Goal: Information Seeking & Learning: Understand process/instructions

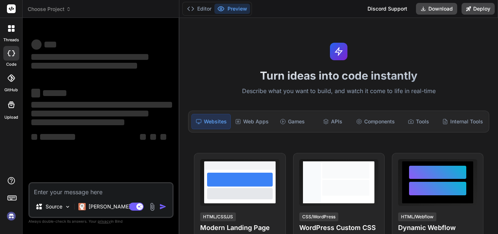
type textarea "x"
type textarea "public class ThirdLargestNumberInAnArray { public static void main(String args[…"
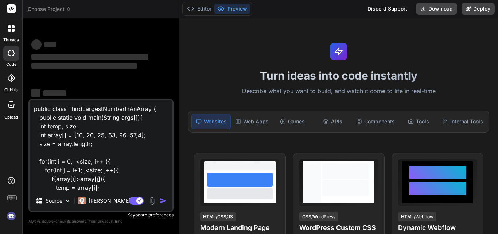
scroll to position [80, 0]
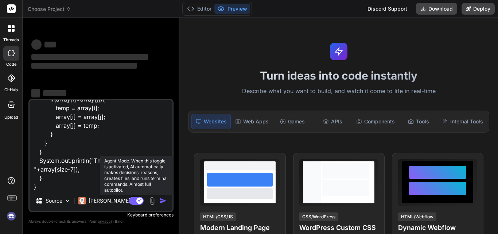
type textarea "x"
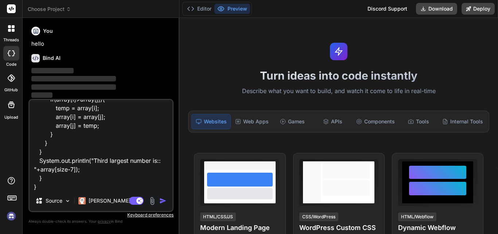
scroll to position [24, 0]
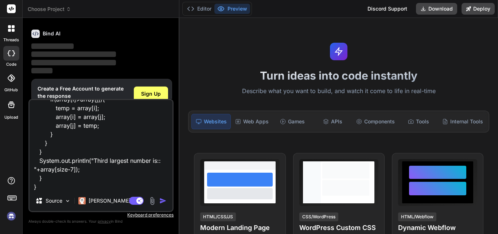
type textarea "public class ThirdLargestNumberInAnArray { public static void main(String args[…"
click at [162, 200] on img "button" at bounding box center [162, 200] width 7 height 7
click at [150, 92] on span "Sign Up" at bounding box center [151, 93] width 20 height 7
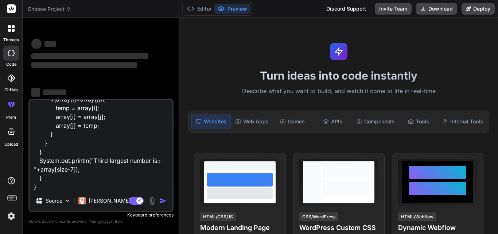
scroll to position [0, 0]
click at [163, 200] on img "button" at bounding box center [162, 200] width 7 height 7
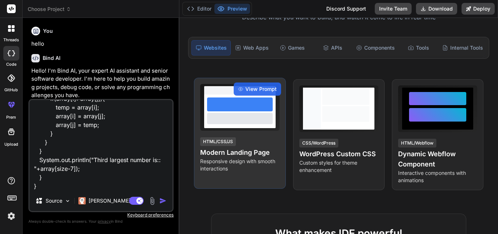
scroll to position [73, 0]
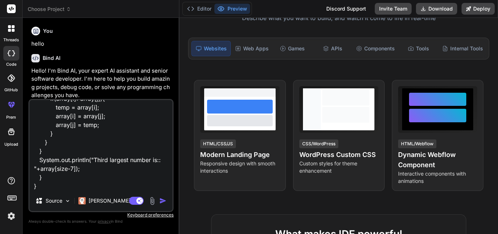
click at [162, 200] on img "button" at bounding box center [162, 200] width 7 height 7
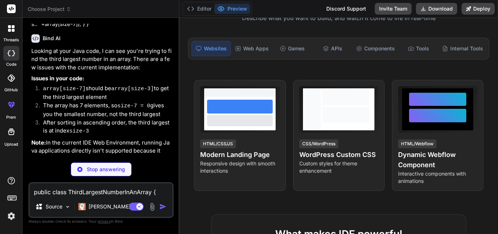
scroll to position [250, 0]
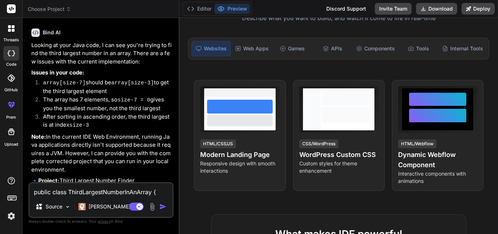
type textarea "x"
click at [47, 194] on textarea "public class ThirdLargestNumberInAnArray { public static void main(String args[…" at bounding box center [101, 189] width 143 height 13
paste textarea "public class LargestNumberInAnArray { public static int LargestNumber(int arr[]…"
type textarea "public class LargestNumberInAnArray { public static int LargestNumber(int arr[]…"
type textarea "x"
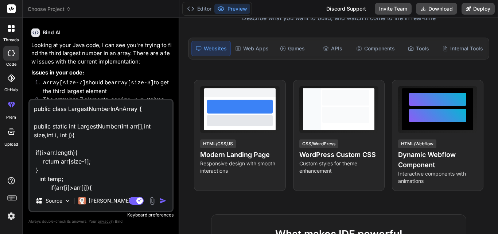
scroll to position [150, 0]
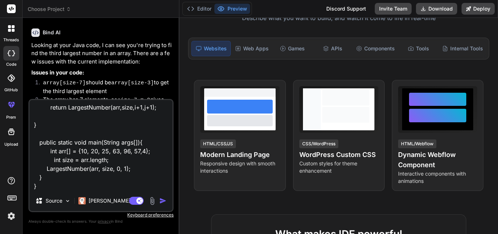
type textarea "public class LargestNumberInAnArray { public static int LargestNumber(int arr[]…"
click at [163, 199] on img "button" at bounding box center [162, 200] width 7 height 7
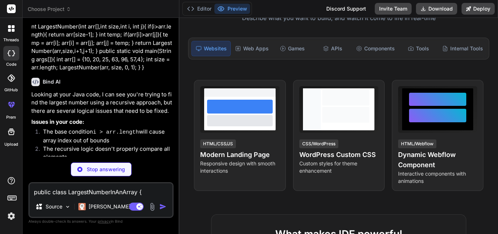
scroll to position [573, 0]
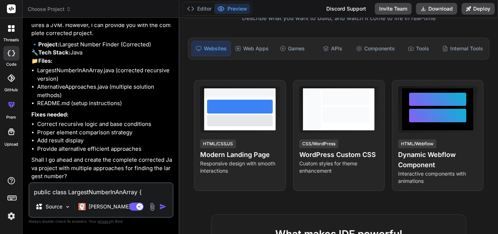
type textarea "x"
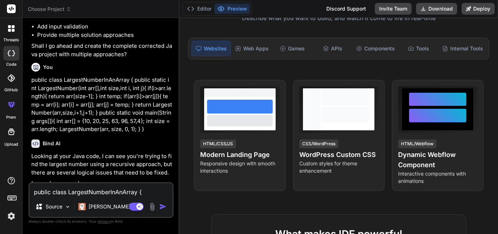
scroll to position [767, 0]
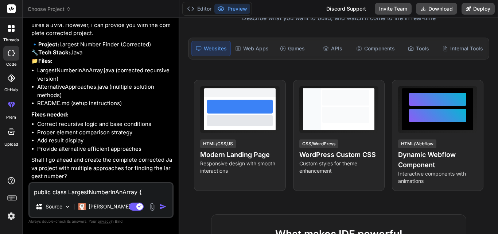
click at [55, 193] on textarea "public class LargestNumberInAnArray { public static int LargestNumber(int arr[]…" at bounding box center [101, 189] width 143 height 13
type textarea "y"
type textarea "x"
type textarea "ye"
type textarea "x"
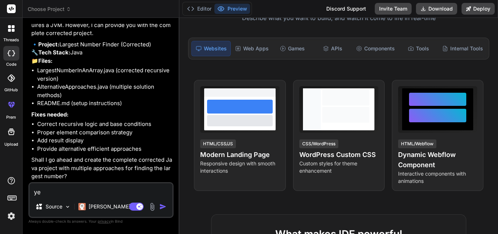
type textarea "yes"
type textarea "x"
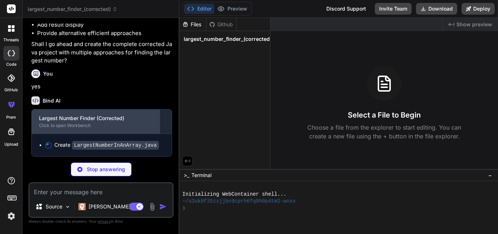
scroll to position [883, 0]
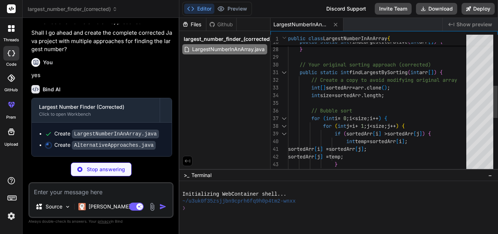
type textarea "x"
type textarea "findTopNLargest(arr, 3); System.out.println("3rd largest number: " + findKthLar…"
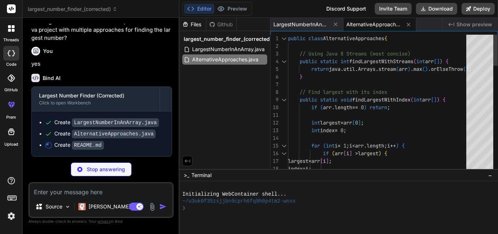
type textarea "x"
type textarea "5. **Error Handling**: Input validation and edge cases You can download the com…"
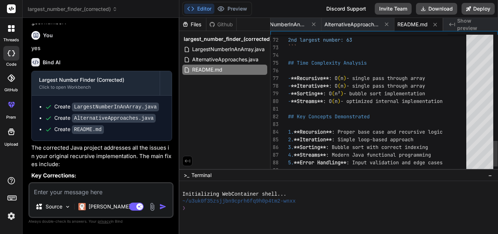
type textarea "x"
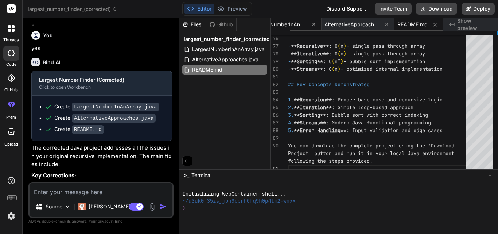
click at [293, 24] on span "LargestNumberInAnArray.java" at bounding box center [279, 24] width 55 height 7
type textarea "System.out.println("Largest number (Iterative): " + largest2); System.out.print…"
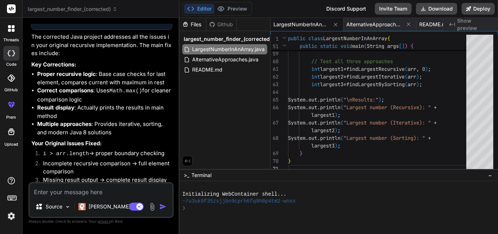
scroll to position [1074, 0]
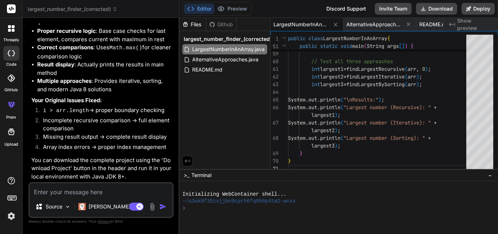
click at [56, 192] on textarea at bounding box center [101, 189] width 143 height 13
type textarea "i"
type textarea "x"
type textarea "i"
type textarea "x"
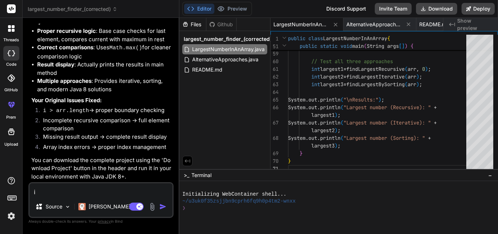
type textarea "i n"
type textarea "x"
type textarea "i ne"
type textarea "x"
type textarea "i nee"
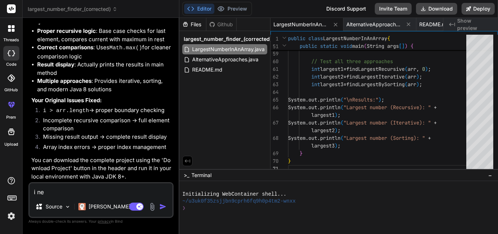
type textarea "x"
type textarea "i need"
type textarea "x"
type textarea "i need"
type textarea "x"
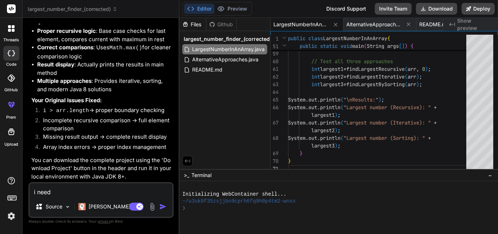
type textarea "i need c"
type textarea "x"
type textarea "i need co"
type textarea "x"
type textarea "i need cor"
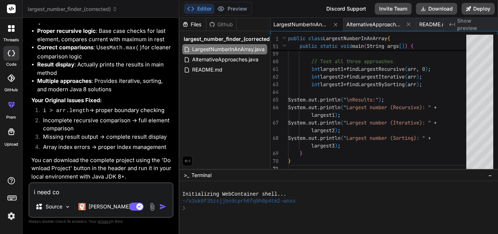
type textarea "x"
type textarea "i need corr"
type textarea "x"
type textarea "i need corre"
type textarea "x"
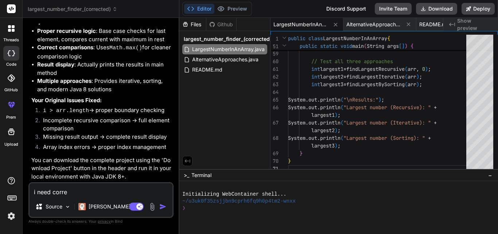
type textarea "i need correc"
type textarea "x"
type textarea "i need correct"
type textarea "x"
type textarea "i need correcti"
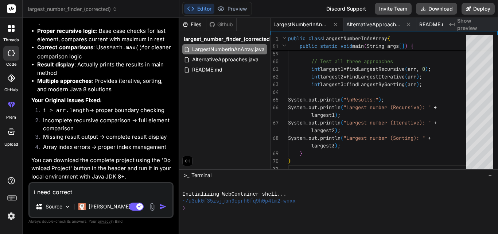
type textarea "x"
type textarea "i need correctio"
type textarea "x"
type textarea "i need correction"
type textarea "x"
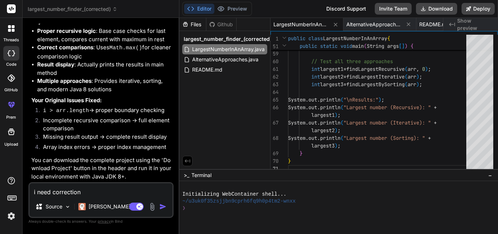
type textarea "i need correction"
type textarea "x"
type textarea "i need correction i"
type textarea "x"
type textarea "i need correction in"
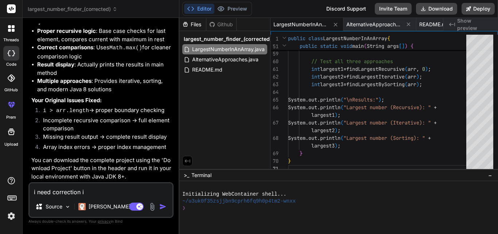
type textarea "x"
type textarea "i need correction in"
type textarea "x"
type textarea "i need correction in m"
type textarea "x"
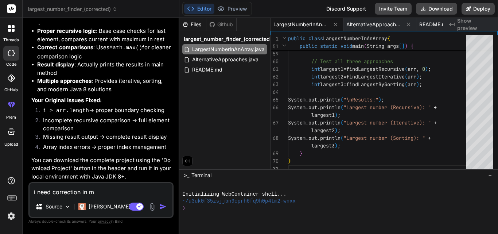
type textarea "i need correction in my"
type textarea "x"
type textarea "i need correction in my"
type textarea "x"
type textarea "i need correction in my c"
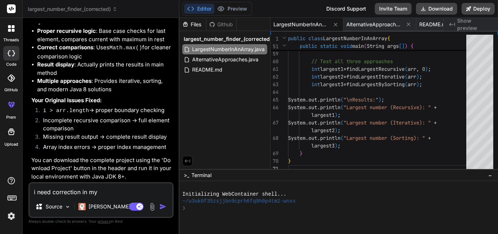
type textarea "x"
type textarea "i need correction in my co"
type textarea "x"
type textarea "i need correction in my cod"
type textarea "x"
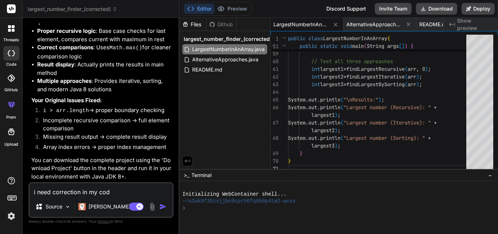
type textarea "i need correction in my code"
type textarea "x"
type textarea "i need correction in my code"
type textarea "x"
type textarea "i need correction in my code o"
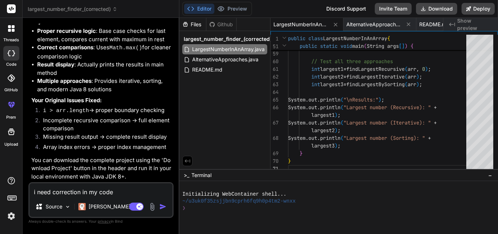
type textarea "x"
type textarea "i need correction in my code on"
type textarea "x"
type textarea "i need correction in my code onl"
type textarea "x"
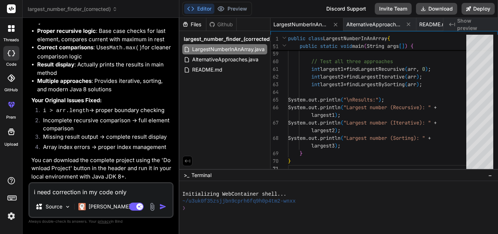
type textarea "i need correction in my code onlyu"
type textarea "x"
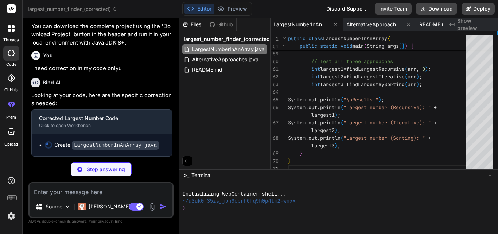
scroll to position [1208, 0]
type textarea "x"
type textarea "int largest = LargestNumber(arr, size, 0, 1); System.out.println("Largest numbe…"
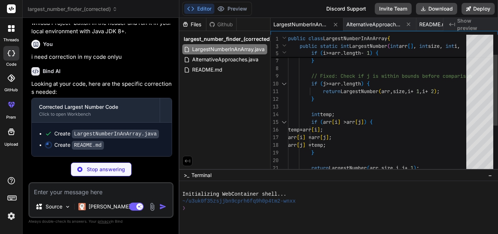
type textarea "x"
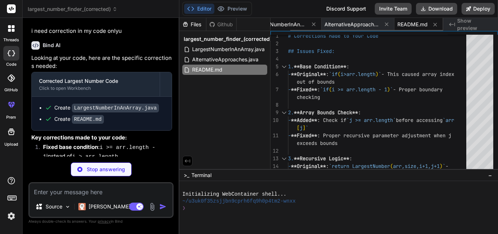
type textarea "x"
click at [294, 20] on div "LargestNumberInAnArray.java" at bounding box center [285, 24] width 73 height 13
type textarea "int largest = LargestNumber(arr, size, 0, 1); System.out.println("Largest numbe…"
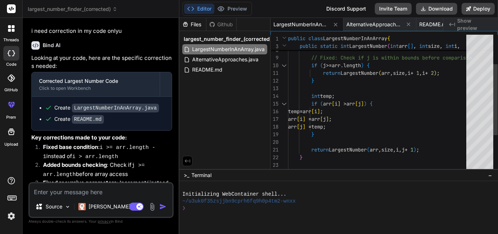
type textarea "x"
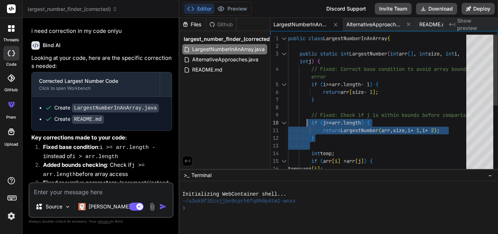
drag, startPoint x: 320, startPoint y: 138, endPoint x: 308, endPoint y: 122, distance: 20.1
click at [308, 122] on div "temp = arr [ i ] ; int temp ; if ( arr [ i ] > arr [ j ] ) { return LargestNumb…" at bounding box center [379, 169] width 183 height 268
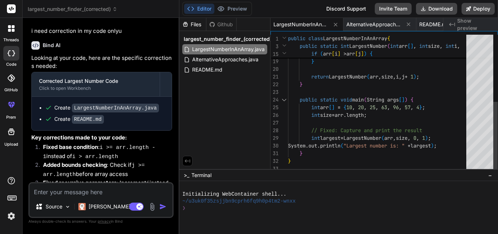
click at [312, 138] on div "16 17 18 19 20 21 22 23 24 25 26 27 28 29 30 31 32 33 temp = arr [ i ] ; arr [ …" at bounding box center [384, 104] width 227 height 138
type textarea "int largest = LargestNumber(arr, size, 0, 1); System.out.println("Largest numbe…"
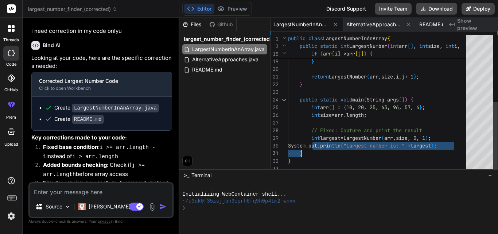
drag, startPoint x: 312, startPoint y: 138, endPoint x: 460, endPoint y: 147, distance: 148.7
click at [459, 146] on div "temp = arr [ i ] ; arr [ i ] = arr [ j ] ; arr [ j ] = temp ; } return LargestN…" at bounding box center [379, 38] width 183 height 268
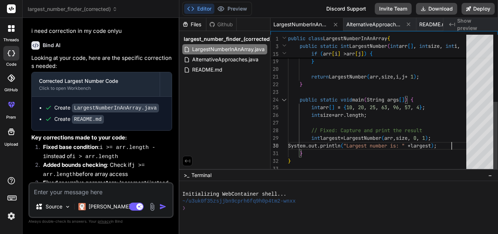
click at [464, 145] on div "temp = arr [ i ] ; arr [ i ] = arr [ j ] ; arr [ j ] = temp ; } return LargestN…" at bounding box center [379, 38] width 183 height 268
click at [317, 140] on div "16 17 18 19 20 21 22 23 24 25 26 27 28 29 30 31 32 33 temp = arr [ i ] ; arr [ …" at bounding box center [384, 104] width 227 height 138
drag, startPoint x: 310, startPoint y: 140, endPoint x: 370, endPoint y: 142, distance: 59.9
click at [370, 142] on div "temp = arr [ i ] ; arr [ i ] = arr [ j ] ; arr [ j ] = temp ; } return LargestN…" at bounding box center [379, 38] width 183 height 268
click at [309, 139] on div "temp = arr [ i ] ; arr [ i ] = arr [ j ] ; arr [ j ] = temp ; } return LargestN…" at bounding box center [379, 38] width 183 height 268
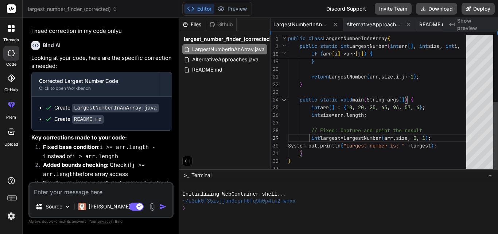
click at [309, 138] on div "temp = arr [ i ] ; arr [ i ] = arr [ j ] ; arr [ j ] = temp ; } return LargestN…" at bounding box center [379, 38] width 183 height 268
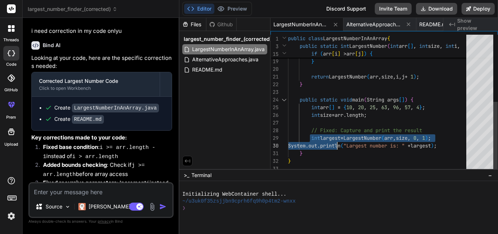
drag, startPoint x: 309, startPoint y: 138, endPoint x: 343, endPoint y: 146, distance: 34.5
click at [343, 146] on div "temp = arr [ i ] ; arr [ i ] = arr [ j ] ; arr [ j ] = temp ; } return LargestN…" at bounding box center [379, 38] width 183 height 268
drag, startPoint x: 343, startPoint y: 146, endPoint x: 349, endPoint y: 146, distance: 6.6
click at [349, 146] on div "temp = arr [ i ] ; arr [ i ] = arr [ j ] ; arr [ j ] = temp ; } return LargestN…" at bounding box center [379, 38] width 183 height 268
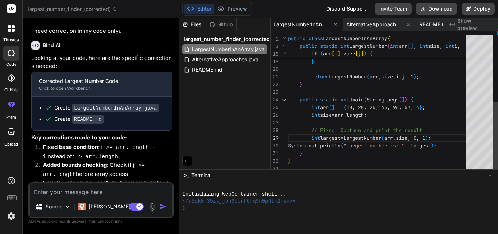
click at [308, 138] on div "temp = arr [ i ] ; arr [ i ] = arr [ j ] ; arr [ j ] = temp ; } return LargestN…" at bounding box center [379, 38] width 183 height 268
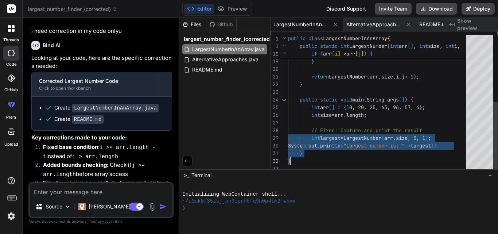
drag, startPoint x: 308, startPoint y: 138, endPoint x: 472, endPoint y: 159, distance: 165.8
click at [471, 159] on div "temp = arr [ i ] ; arr [ i ] = arr [ j ] ; arr [ j ] = temp ; } return LargestN…" at bounding box center [379, 38] width 183 height 268
click at [456, 144] on div "temp = arr [ i ] ; arr [ i ] = arr [ j ] ; arr [ j ] = temp ; } return LargestN…" at bounding box center [379, 38] width 183 height 268
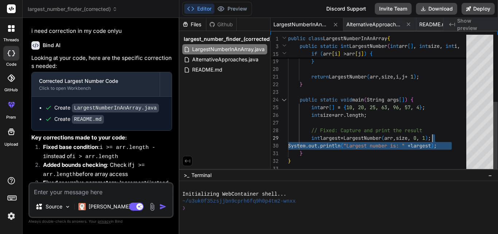
drag, startPoint x: 463, startPoint y: 144, endPoint x: 444, endPoint y: 138, distance: 20.4
click at [444, 138] on div "temp = arr [ i ] ; arr [ i ] = arr [ j ] ; arr [ j ] = temp ; } return LargestN…" at bounding box center [379, 38] width 183 height 268
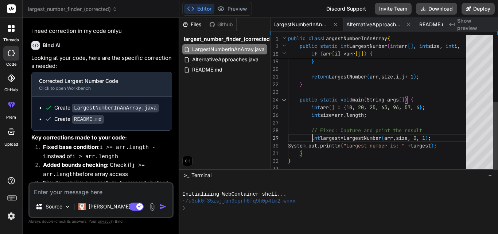
click at [312, 138] on div "temp = arr [ i ] ; arr [ i ] = arr [ j ] ; arr [ j ] = temp ; } return LargestN…" at bounding box center [379, 38] width 183 height 268
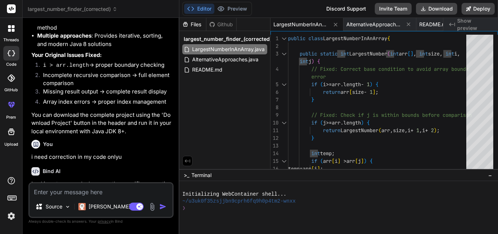
scroll to position [1301, 0]
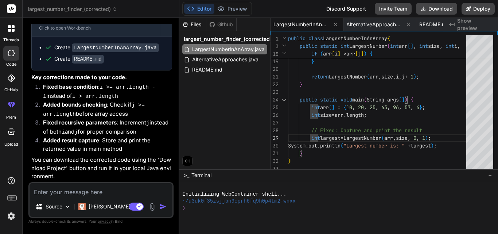
click at [196, 206] on div "❯" at bounding box center [335, 208] width 306 height 7
click at [193, 175] on span "Terminal" at bounding box center [202, 174] width 20 height 7
drag, startPoint x: 200, startPoint y: 176, endPoint x: 190, endPoint y: 174, distance: 9.7
click at [197, 175] on span "Terminal" at bounding box center [202, 174] width 20 height 7
click at [186, 174] on span ">_" at bounding box center [186, 174] width 5 height 7
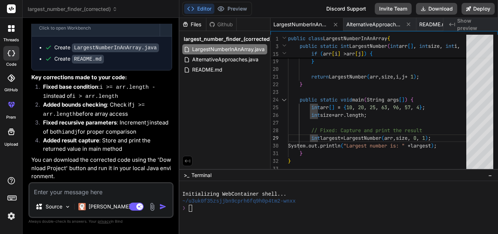
click at [185, 174] on span ">_" at bounding box center [186, 174] width 5 height 7
click at [195, 210] on div "❯" at bounding box center [335, 208] width 306 height 7
type textarea "javac MyProgram.javaLNI AAN"
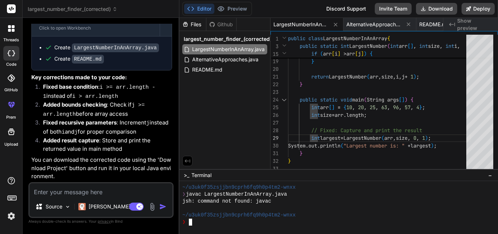
scroll to position [14, 0]
click at [192, 221] on textarea "Terminal input" at bounding box center [190, 222] width 3 height 7
type textarea "LNAIAA"
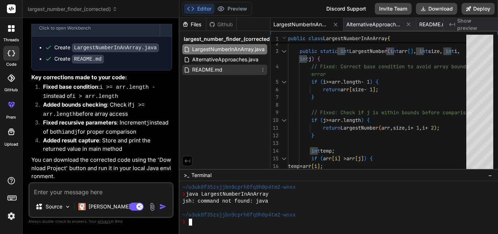
click at [210, 65] on div "README.md" at bounding box center [224, 70] width 85 height 10
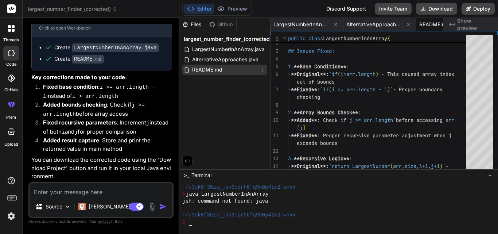
scroll to position [0, 22]
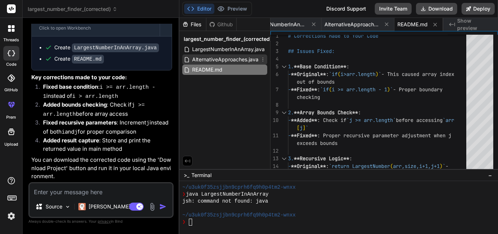
click at [210, 62] on span "AlternativeApproaches.java" at bounding box center [226, 59] width 68 height 9
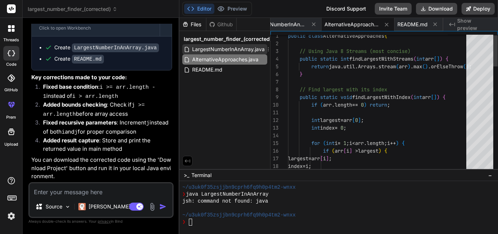
click at [208, 46] on span "LargestNumberInAnArray.java" at bounding box center [229, 49] width 74 height 9
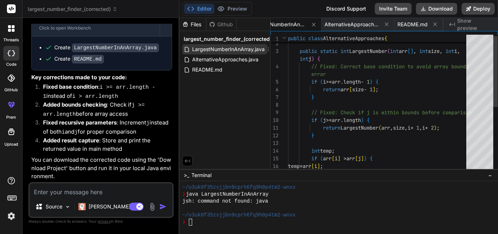
scroll to position [0, 0]
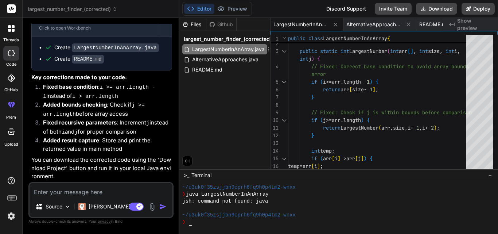
type textarea "public class LargestNumberInAnArray { public static int LargestNumber(int arr[]…"
drag, startPoint x: 208, startPoint y: 46, endPoint x: 366, endPoint y: 80, distance: 161.5
click at [366, 80] on div "return LargestNumber ( arr , size , i + 1 , i + 2 ) ; } // Fixed: Check if j is…" at bounding box center [379, 166] width 183 height 268
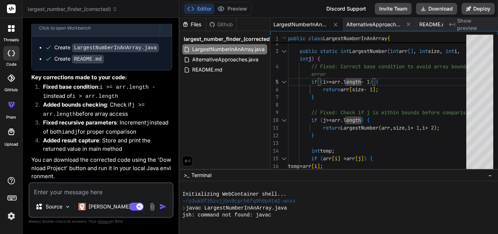
click at [58, 194] on textarea at bounding box center [101, 189] width 143 height 13
type textarea "h"
type textarea "x"
type textarea "ho"
type textarea "x"
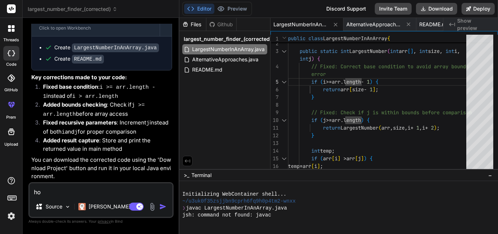
type textarea "how"
type textarea "x"
type textarea "how"
type textarea "x"
type textarea "how tr"
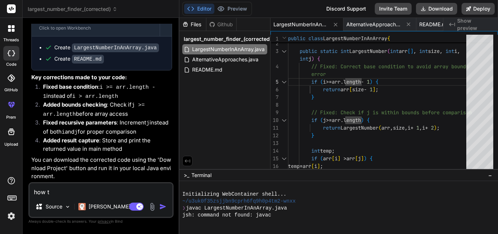
type textarea "x"
type textarea "how tro"
type textarea "x"
type textarea "how tr"
type textarea "x"
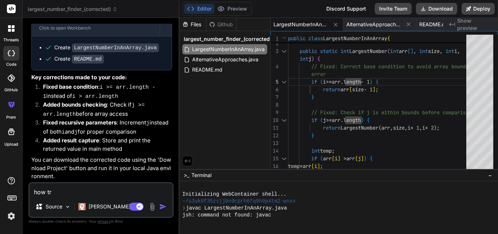
type textarea "how t"
type textarea "x"
type textarea "how to"
type textarea "x"
type textarea "how to"
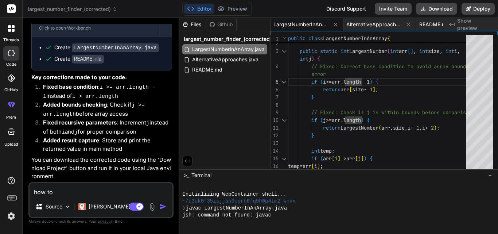
type textarea "x"
type textarea "how to e"
type textarea "x"
type textarea "how to"
type textarea "x"
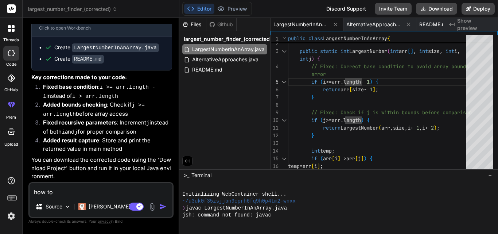
type textarea "how to r"
type textarea "x"
type textarea "how to ru"
type textarea "x"
type textarea "how to run"
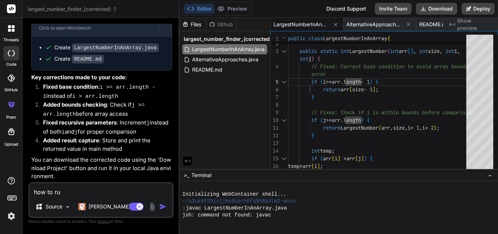
type textarea "x"
type textarea "how to run"
type textarea "x"
type textarea "how to run t"
type textarea "x"
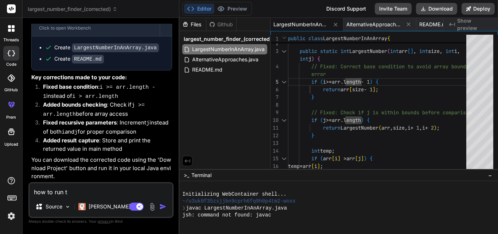
type textarea "how to run th"
type textarea "x"
type textarea "how to run thi"
type textarea "x"
type textarea "how to run this"
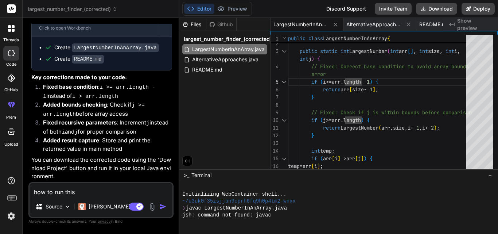
type textarea "x"
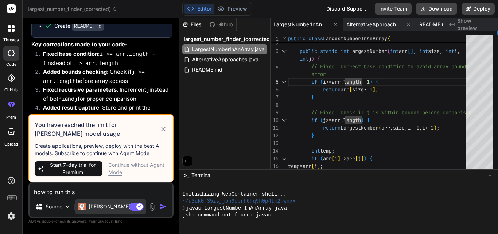
type textarea "how to run this"
click at [111, 207] on p "Claude 4 S.." at bounding box center [116, 206] width 54 height 7
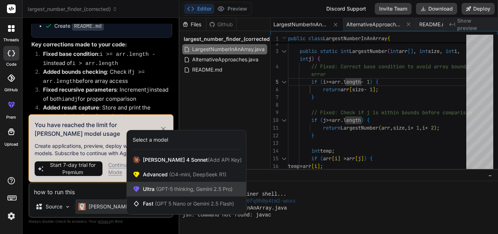
click at [150, 188] on span "Ultra (GPT-5 thinking, Gemini 2.5 Pro)" at bounding box center [188, 188] width 90 height 7
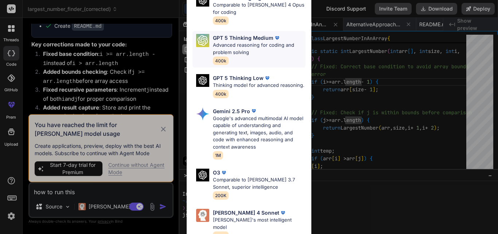
scroll to position [102, 0]
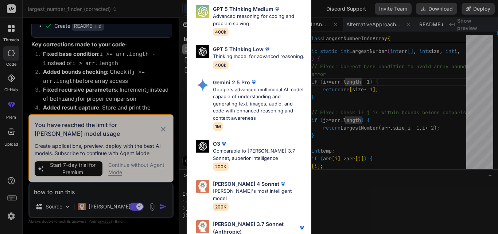
click at [316, 46] on div "Ultra Models GPT 5 OpenAI's best AI model, matches Claude 4 Sonnet in Intellige…" at bounding box center [249, 117] width 498 height 234
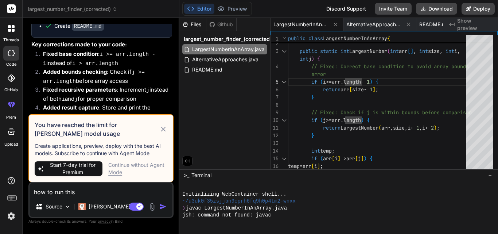
click at [93, 216] on div "Claude 4 S.." at bounding box center [111, 208] width 70 height 18
click at [95, 206] on p "Claude 4 S.." at bounding box center [116, 206] width 54 height 7
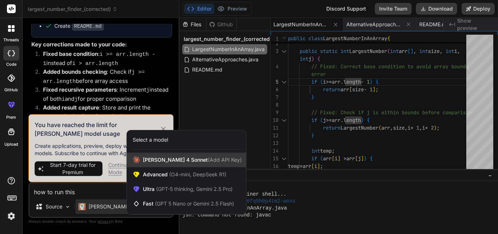
click at [150, 157] on span "Claude 4 Sonnet (Add API Key)" at bounding box center [192, 159] width 99 height 7
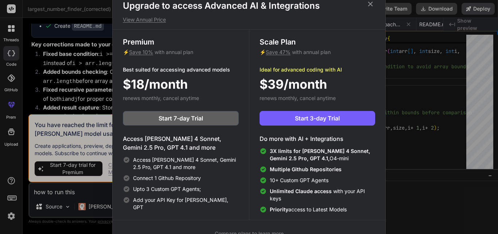
click at [418, 77] on div "Upgrade to access Advanced AI & Integrations View Annual Price Premium ⚡ Save 1…" at bounding box center [249, 117] width 498 height 234
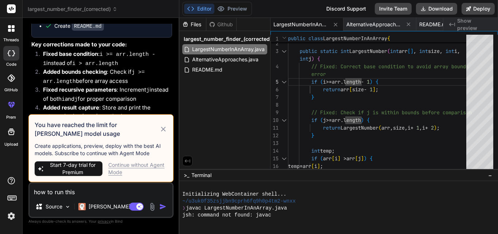
click at [144, 164] on div "Continue without Agent Mode" at bounding box center [137, 168] width 59 height 15
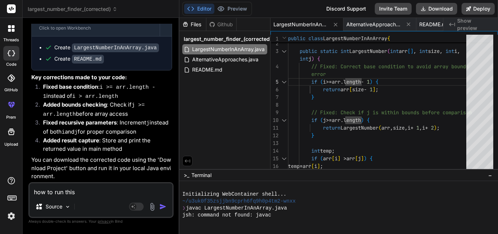
click at [161, 209] on img "button" at bounding box center [162, 206] width 7 height 7
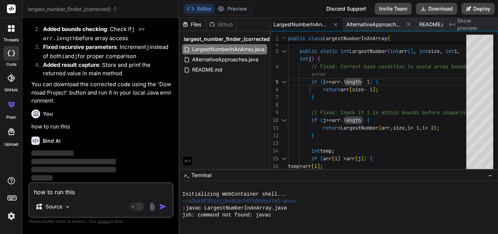
scroll to position [1377, 0]
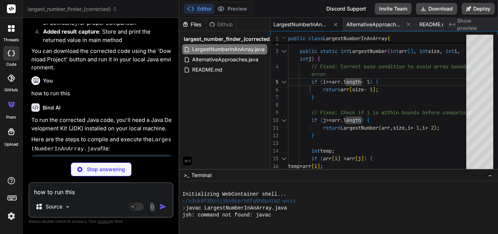
type textarea "x"
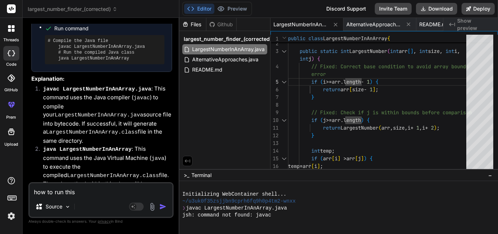
scroll to position [1521, 0]
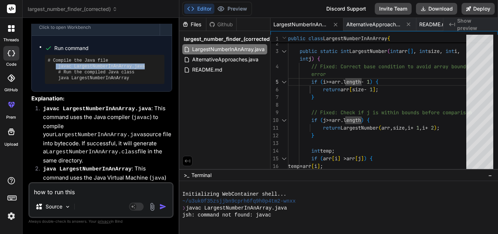
drag, startPoint x: 143, startPoint y: 97, endPoint x: 55, endPoint y: 100, distance: 87.6
click at [55, 81] on pre "# Compile the Java file javac LargestNumberInAnArray.java # Run the compiled Ja…" at bounding box center [105, 69] width 114 height 23
copy pre "javac LargestNumberInAnArray.java"
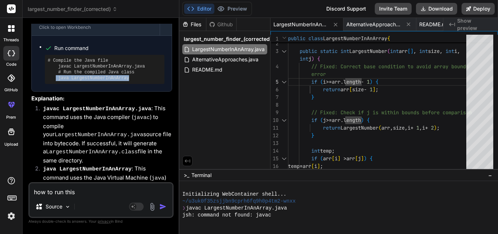
drag, startPoint x: 123, startPoint y: 108, endPoint x: 56, endPoint y: 110, distance: 67.5
click at [56, 81] on pre "# Compile the Java file javac LargestNumberInAnArray.java # Run the compiled Ja…" at bounding box center [105, 69] width 114 height 23
copy pre "java LargestNumberInAnArray"
click at [58, 194] on textarea "how to run this" at bounding box center [101, 189] width 143 height 13
type textarea "g"
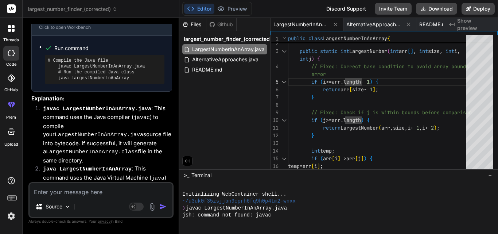
type textarea "x"
type textarea "go"
type textarea "x"
type textarea "gor"
type textarea "x"
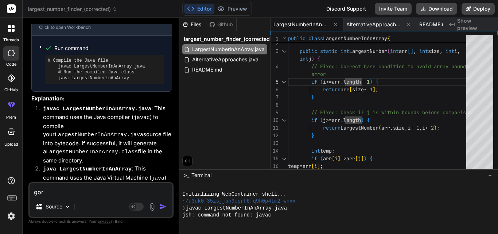
type textarea "go"
type textarea "x"
type textarea "got"
type textarea "x"
type textarea "got"
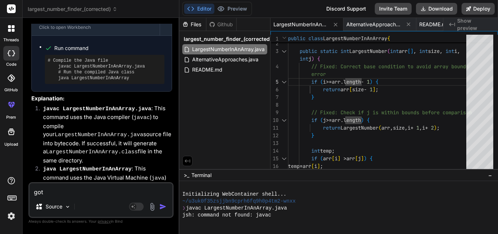
type textarea "x"
type textarea "got e"
type textarea "x"
type textarea "got er"
type textarea "x"
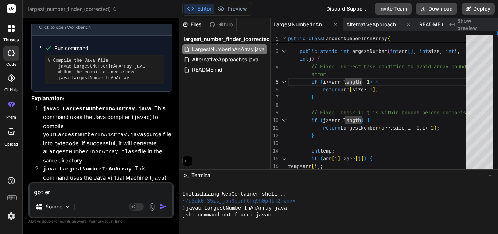
type textarea "got err"
type textarea "x"
type textarea "got erro"
type textarea "x"
type textarea "got error"
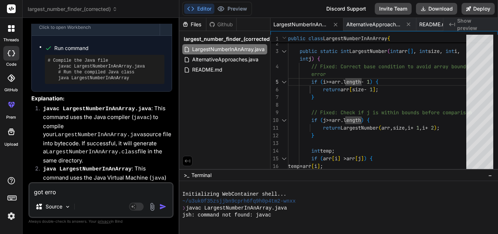
type textarea "x"
type textarea "got error"
type textarea "x"
paste textarea "Error: Could not find or load main class LargestNumberInAnArray Caused by: java…"
type textarea "got error Error: Could not find or load main class LargestNumberInAnArray Cause…"
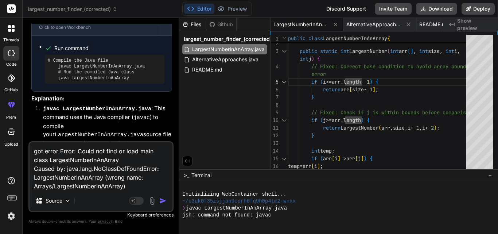
type textarea "x"
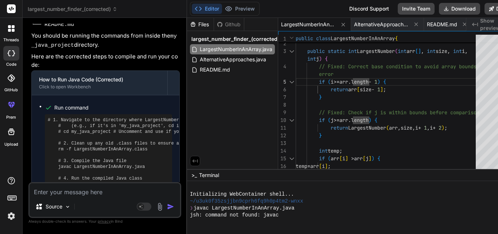
scroll to position [2132, 0]
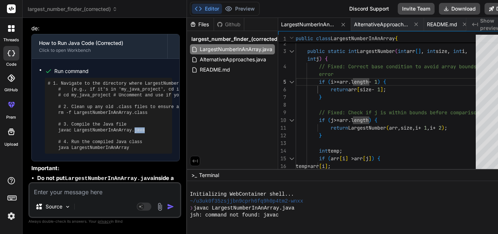
drag, startPoint x: 142, startPoint y: 129, endPoint x: 126, endPoint y: 130, distance: 15.3
click at [126, 130] on pre "# 1. Navigate to the directory where LargestNumberInAnArray.java is located # (…" at bounding box center [108, 116] width 121 height 70
click at [159, 128] on pre "# 1. Navigate to the directory where LargestNumberInAnArray.java is located # (…" at bounding box center [108, 116] width 121 height 70
click at [163, 133] on div "# 1. Navigate to the directory where LargestNumberInAnArray.java is located # (…" at bounding box center [108, 116] width 127 height 76
drag, startPoint x: 163, startPoint y: 119, endPoint x: 166, endPoint y: 112, distance: 7.7
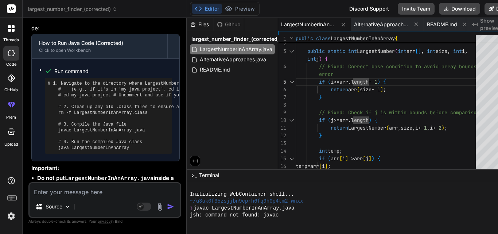
click at [163, 115] on div "# 1. Navigate to the directory where LargestNumberInAnArray.java is located # (…" at bounding box center [108, 116] width 127 height 76
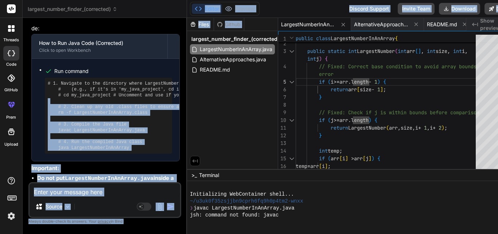
drag, startPoint x: 172, startPoint y: 98, endPoint x: 189, endPoint y: 96, distance: 16.8
click at [189, 96] on div "largest_number_finder_(corrected) Created with Pixso. Bind AI Web Search Create…" at bounding box center [272, 117] width 499 height 234
click at [170, 99] on div "Run command # 1. Navigate to the directory where LargestNumberInAnArray.java is…" at bounding box center [106, 110] width 148 height 102
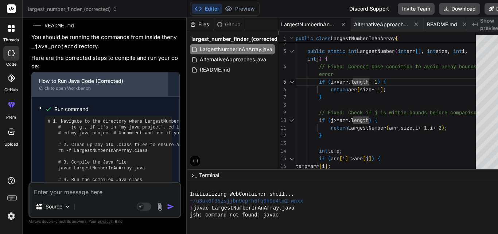
scroll to position [2059, 0]
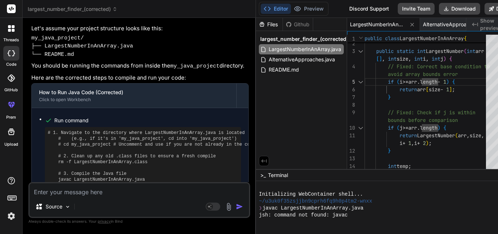
type textarea "x"
type textarea "public class LargestNumberInAnArray { public static int LargestNumber(int arr[]…"
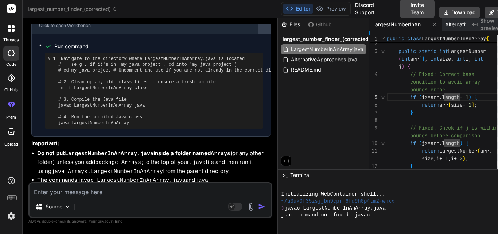
type textarea "x"
type textarea "public class LargestNumberInAnArray { public static int LargestNumber(int arr[]…"
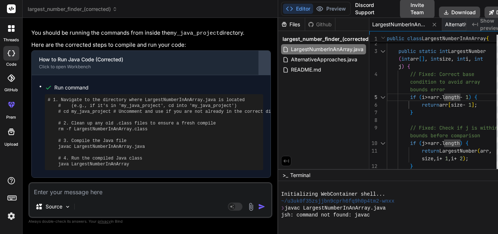
type textarea "x"
type textarea "if (i >= arr.length - 1) { return arr[size - 1]; } // Fixed: Check if j is with…"
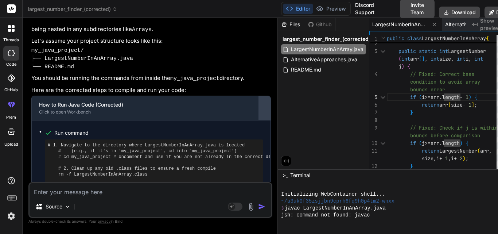
type textarea "x"
type textarea "error if (i >= arr.length - 1) { return arr[size - 1]; } // Fixed: Check if j i…"
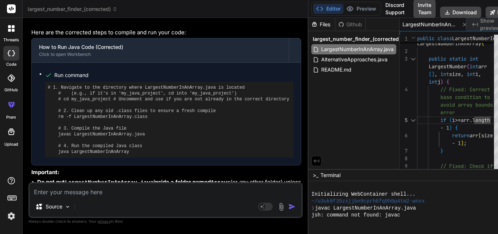
type textarea "x"
type textarea "condition to avoid array bounds error if (i >= arr.length - 1) { return arr[siz…"
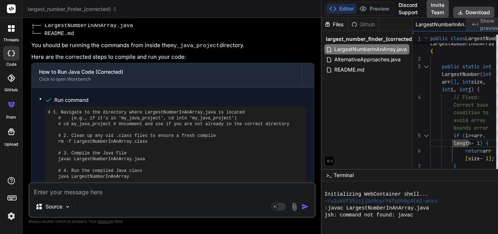
drag, startPoint x: 180, startPoint y: 105, endPoint x: 344, endPoint y: 104, distance: 164.5
click at [344, 104] on div "largest_number_finder_(corrected) Created with Pixso. Bind AI Web Search Create…" at bounding box center [272, 117] width 499 height 234
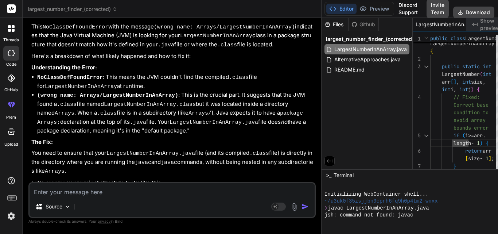
scroll to position [1366, 0]
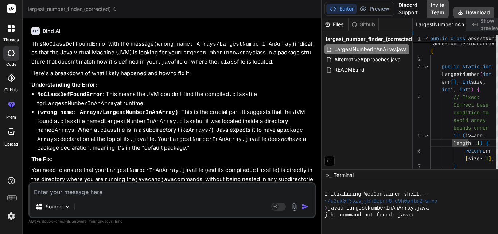
click at [82, 194] on textarea at bounding box center [172, 189] width 285 height 13
type textarea "c"
type textarea "x"
type textarea "co"
type textarea "x"
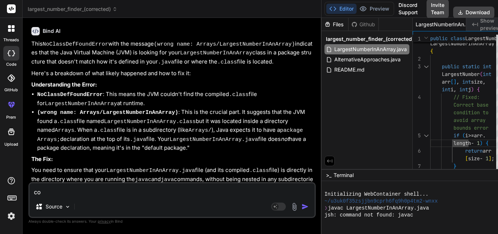
type textarea "com"
type textarea "x"
type textarea "comm"
type textarea "x"
type textarea "comma"
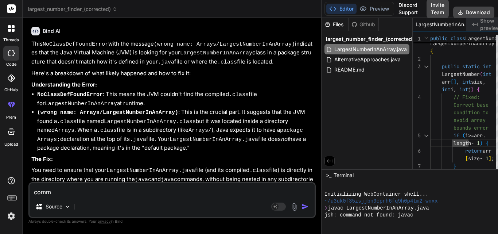
type textarea "x"
type textarea "comman"
type textarea "x"
type textarea "command"
type textarea "x"
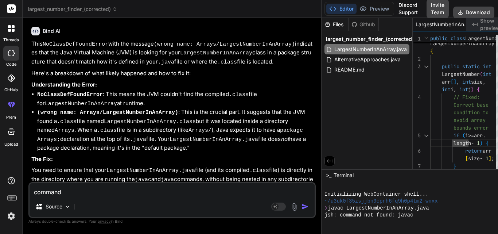
type textarea "command"
type textarea "x"
type textarea "command f"
type textarea "x"
type textarea "command fo"
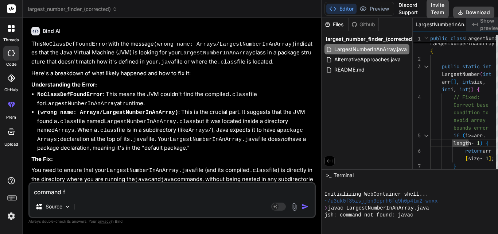
type textarea "x"
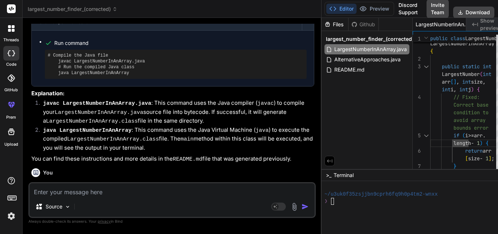
scroll to position [1189, 0]
drag, startPoint x: 139, startPoint y: 98, endPoint x: 71, endPoint y: 99, distance: 67.9
click at [71, 76] on pre "# Compile the Java file javac LargestNumberInAnArray.java # Run the compiled Ja…" at bounding box center [176, 63] width 256 height 23
copy pre "LargestNumberInAnArray.java"
drag, startPoint x: 119, startPoint y: 111, endPoint x: 69, endPoint y: 111, distance: 49.6
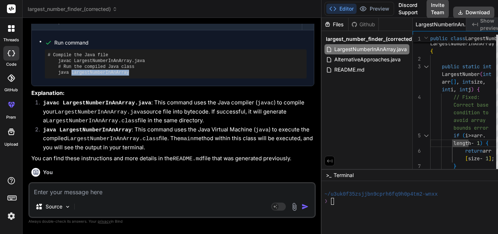
click at [69, 76] on pre "# Compile the Java file javac LargestNumberInAnArray.java # Run the compiled Ja…" at bounding box center [176, 63] width 256 height 23
copy pre "LargestNumberInAnArray"
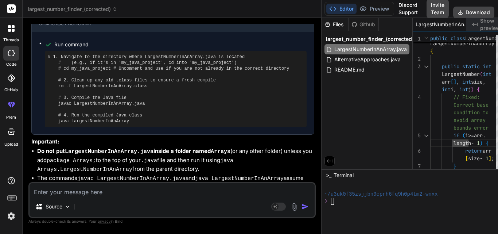
scroll to position [1627, 0]
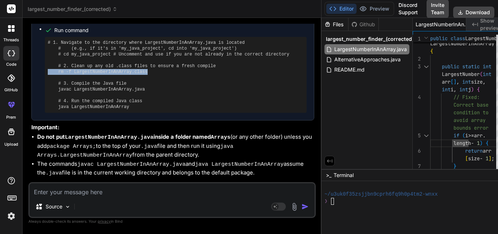
drag, startPoint x: 136, startPoint y: 96, endPoint x: 48, endPoint y: 97, distance: 88.7
click at [48, 97] on pre "# 1. Navigate to the directory where LargestNumberInAnArray.java is located # (…" at bounding box center [176, 75] width 256 height 70
copy pre "rm -f LargestNumberInAnArray.class"
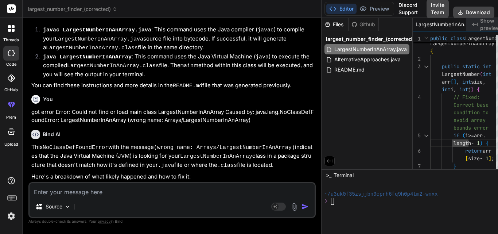
scroll to position [1226, 0]
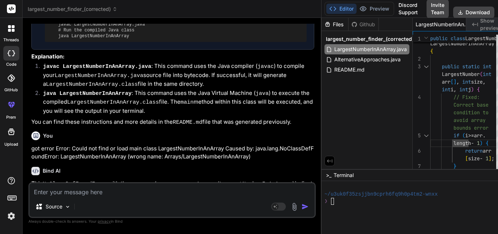
click at [52, 194] on textarea at bounding box center [172, 189] width 285 height 13
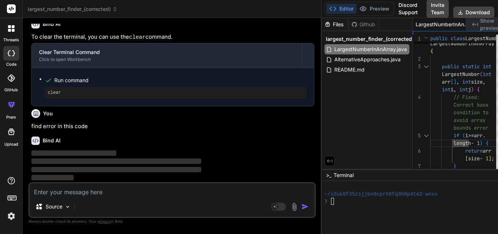
scroll to position [1849, 0]
click at [52, 193] on textarea at bounding box center [172, 189] width 285 height 13
paste textarea "class Main { public static int armstrong(String n,int i, int sum){ if(i>n.lengt…"
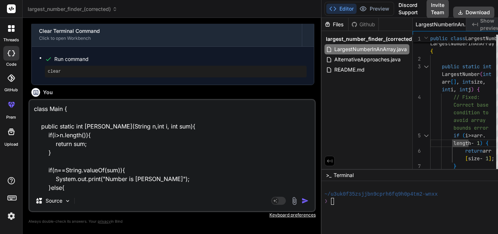
scroll to position [97, 0]
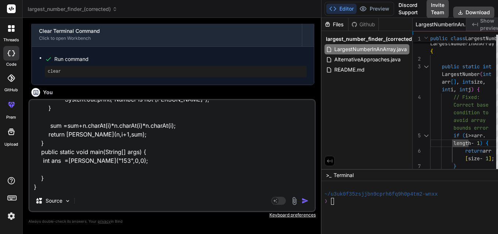
click at [302, 200] on img "button" at bounding box center [305, 200] width 7 height 7
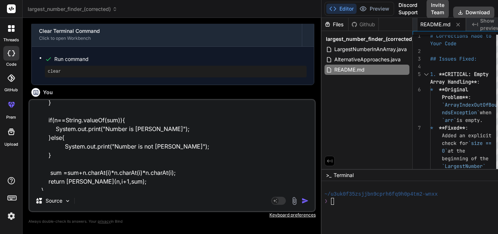
scroll to position [98, 0]
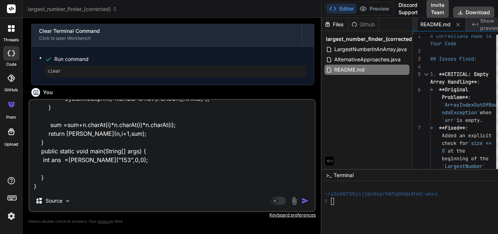
click at [302, 199] on img "button" at bounding box center [305, 200] width 7 height 7
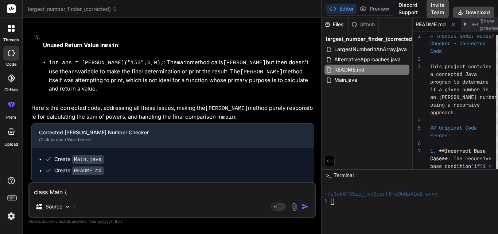
scroll to position [2640, 0]
click at [334, 79] on span "Main.java" at bounding box center [346, 80] width 24 height 9
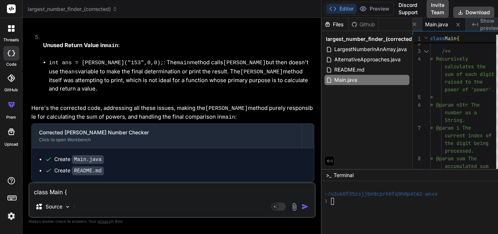
click at [322, 119] on div "Files Github largest_number_finder_(corrected) LargestNumberInAnArray.java Alte…" at bounding box center [367, 93] width 91 height 151
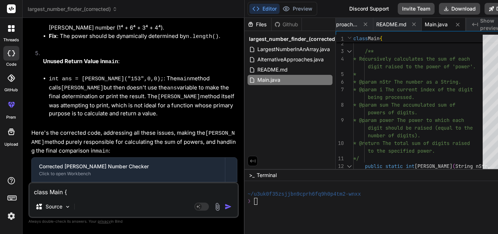
scroll to position [2996, 0]
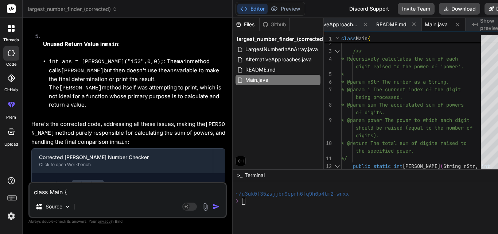
drag, startPoint x: 309, startPoint y: 119, endPoint x: 209, endPoint y: 97, distance: 102.1
click at [209, 97] on div "Bind AI Web Search Created with Pixso. Code Generator You hello Bind AI Hello! …" at bounding box center [128, 126] width 210 height 216
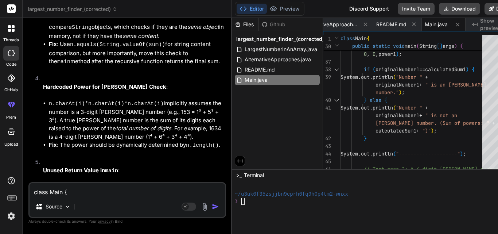
scroll to position [2956, 0]
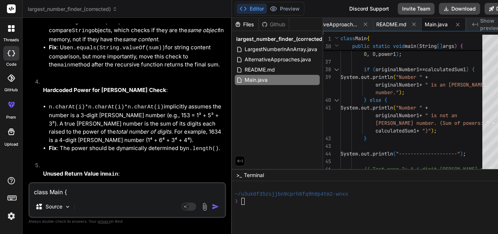
click at [67, 193] on textarea "class Main { public static int armstrong(String n,int i, int sum){ if(i>n.lengt…" at bounding box center [128, 189] width 196 height 13
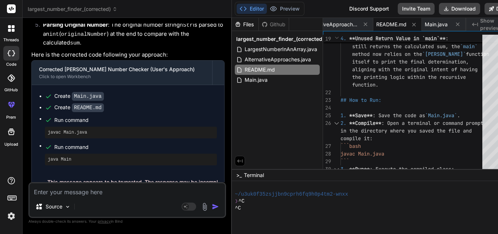
scroll to position [3473, 0]
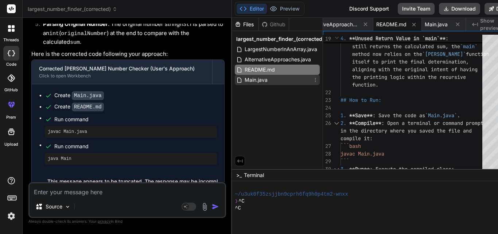
click at [246, 80] on span "Main.java" at bounding box center [256, 80] width 24 height 9
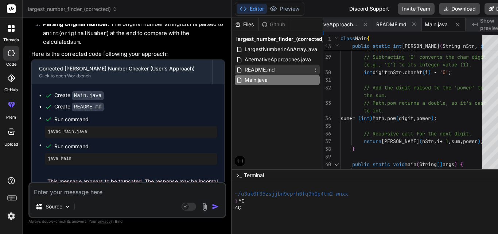
click at [246, 71] on span "README.md" at bounding box center [260, 69] width 32 height 9
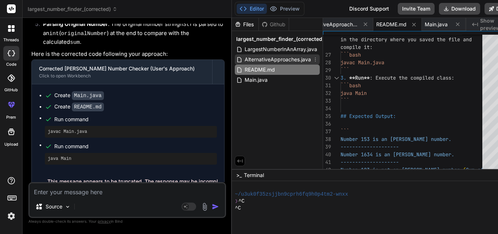
click at [264, 62] on span "AlternativeApproaches.java" at bounding box center [278, 59] width 68 height 9
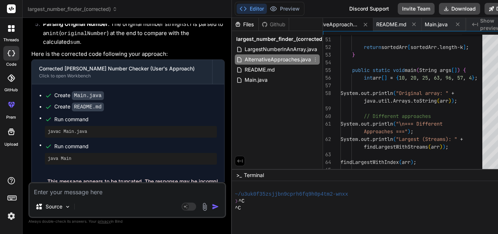
scroll to position [0, 73]
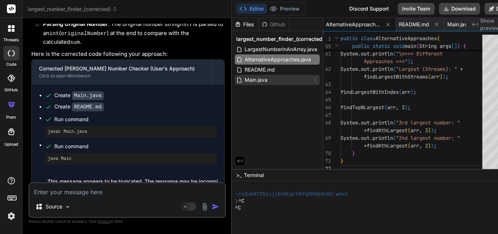
click at [248, 79] on span "Main.java" at bounding box center [256, 80] width 24 height 9
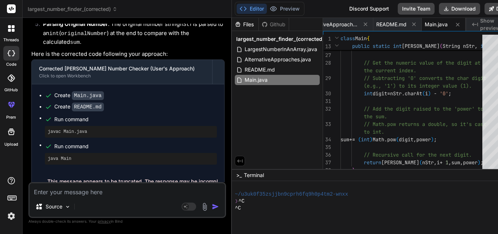
click at [46, 189] on textarea at bounding box center [128, 189] width 196 height 13
paste textarea "// Online Java Compiler // Use this editor to write, compile and run your Java …"
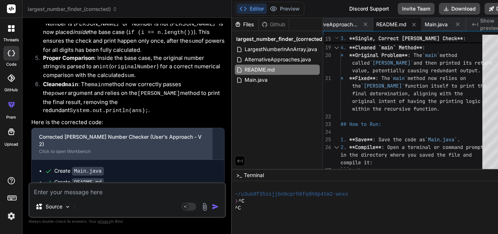
scroll to position [3960, 0]
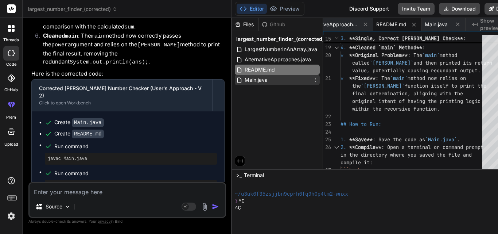
click at [249, 81] on span "Main.java" at bounding box center [256, 80] width 24 height 9
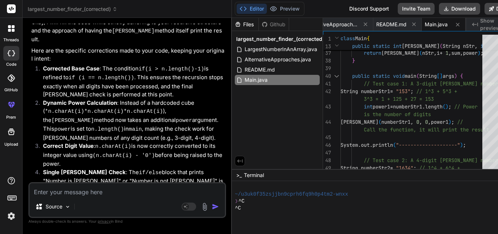
scroll to position [3741, 0]
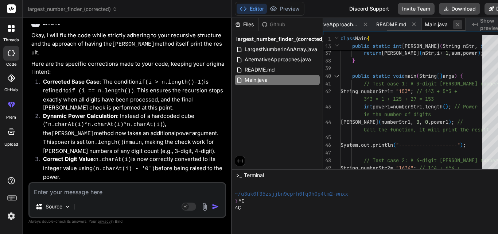
click at [455, 25] on icon at bounding box center [458, 25] width 6 height 6
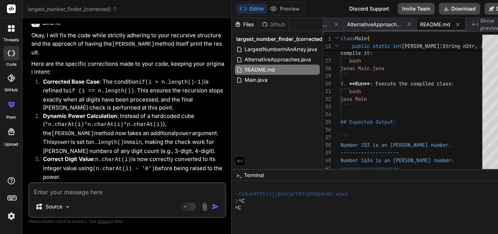
scroll to position [0, 63]
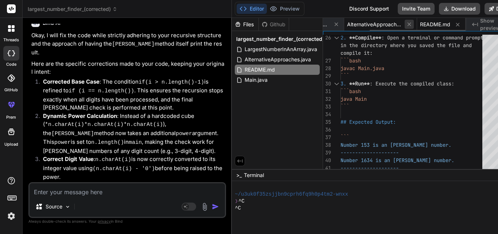
click at [408, 25] on icon at bounding box center [410, 25] width 4 height 4
click at [384, 22] on button at bounding box center [388, 24] width 9 height 9
click at [361, 24] on icon at bounding box center [364, 25] width 6 height 6
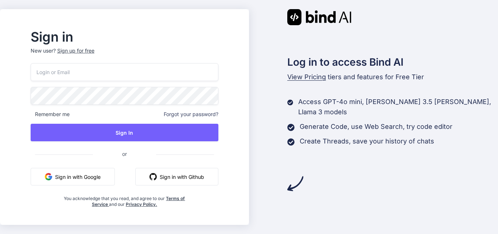
click at [102, 67] on input "email" at bounding box center [125, 72] width 188 height 18
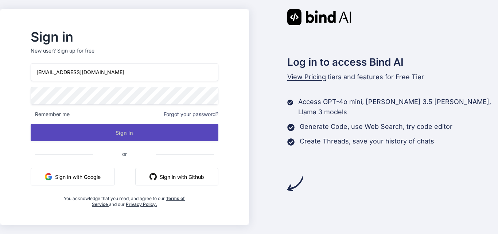
click at [118, 135] on button "Sign In" at bounding box center [125, 133] width 188 height 18
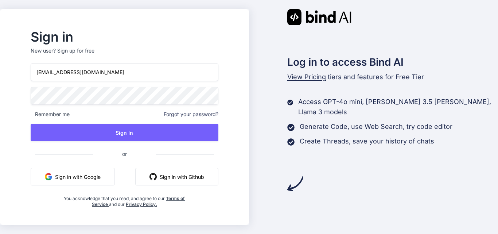
click at [62, 69] on input "yashb@yopmail.com" at bounding box center [125, 72] width 188 height 18
click at [63, 70] on input "yashb@yopmail.com" at bounding box center [125, 72] width 188 height 18
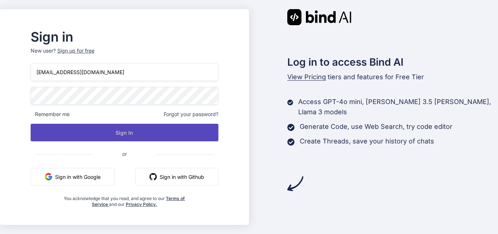
type input "yash@yopmail.com"
click at [97, 131] on button "Sign In" at bounding box center [125, 133] width 188 height 18
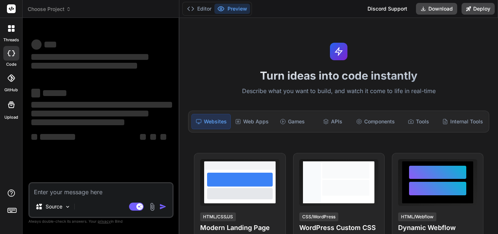
click at [62, 185] on textarea at bounding box center [101, 189] width 143 height 13
type textarea "x"
type textarea "// Online Java Compiler // Use this editor to write, compile and run your Java …"
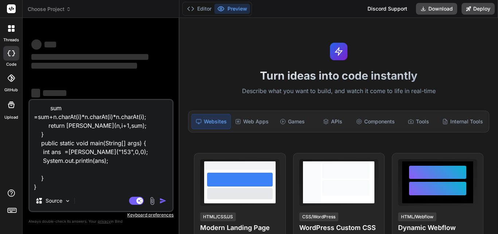
type textarea "x"
type textarea "// Online Java Compiler // Use this editor to write, compile and run your Java …"
type textarea "x"
type textarea "// Online Java Compiler // Use this editor to write, compile and run your Java …"
type textarea "x"
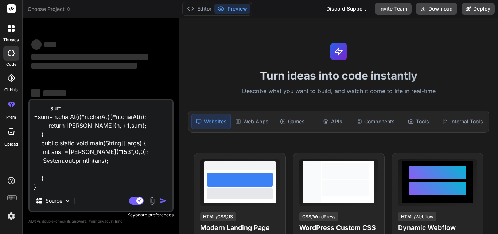
type textarea "// Online Java Compiler // Use this editor to write, compile and run your Java …"
type textarea "x"
type textarea "// Online Java Compiler // Use this editor to write, compile and run your Java …"
type textarea "x"
type textarea "// Online Java Compiler // Use this editor to write, compile and run your Java …"
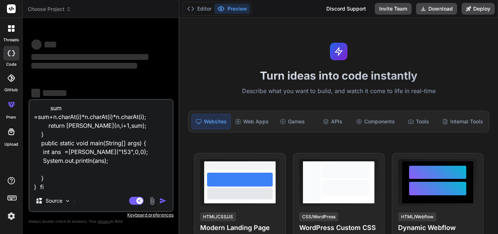
type textarea "x"
type textarea "// Online Java Compiler // Use this editor to write, compile and run your Java …"
type textarea "x"
type textarea "// Online Java Compiler // Use this editor to write, compile and run your Java …"
type textarea "x"
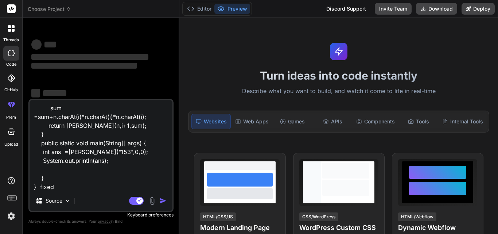
type textarea "// Online Java Compiler // Use this editor to write, compile and run your Java …"
type textarea "x"
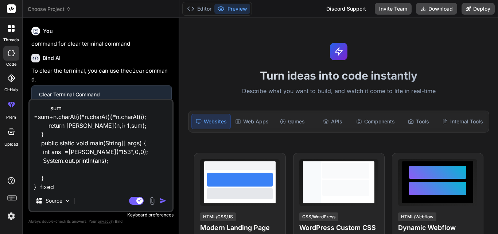
type textarea "// Online Java Compiler // Use this editor to write, compile and run your Java …"
type textarea "x"
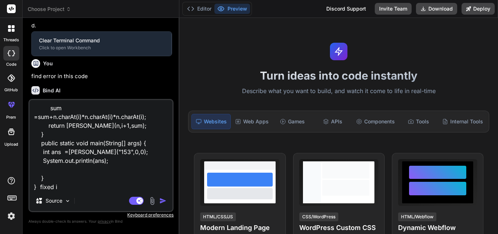
type textarea "// Online Java Compiler // Use this editor to write, compile and run your Java …"
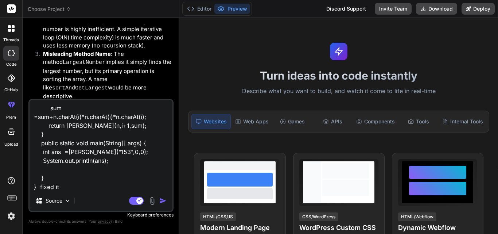
type textarea "x"
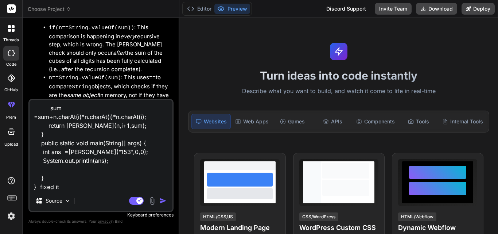
type textarea "// Online Java Compiler // Use this editor to write, compile and run your Java …"
type textarea "x"
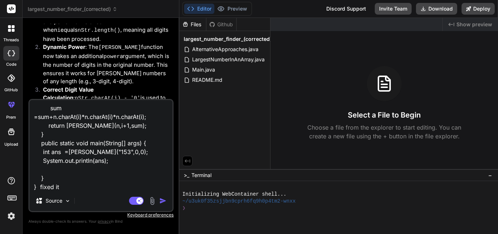
scroll to position [1619, 0]
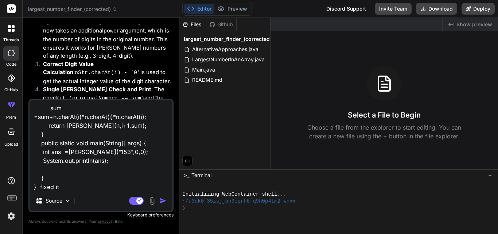
type textarea "// Online Java Compiler // Use this editor to write, compile and run your Java …"
type textarea "x"
type textarea "// Online Java Compiler // Use this editor to write, compile and run your Java …"
type textarea "x"
type textarea "// Online Java Compiler // Use this editor to write, compile and run your Java …"
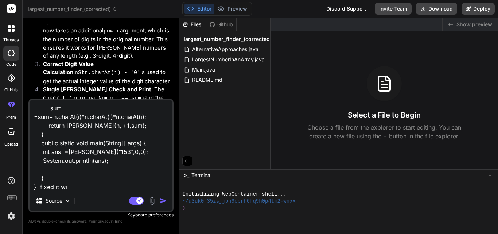
type textarea "x"
type textarea "// Online Java Compiler // Use this editor to write, compile and run your Java …"
type textarea "x"
type textarea "// Online Java Compiler // Use this editor to write, compile and run your Java …"
type textarea "x"
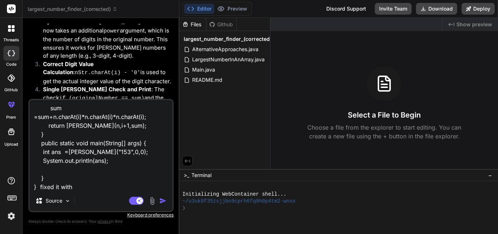
type textarea "// Online Java Compiler // Use this editor to write, compile and run your Java …"
type textarea "x"
type textarea "// Online Java Compiler // Use this editor to write, compile and run your Java …"
type textarea "x"
type textarea "// Online Java Compiler // Use this editor to write, compile and run your Java …"
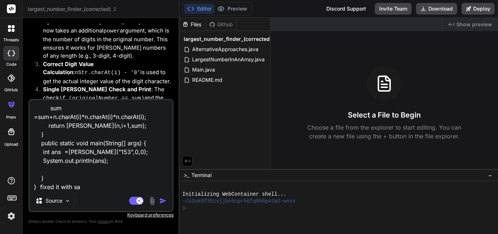
type textarea "x"
type textarea "// Online Java Compiler // Use this editor to write, compile and run your Java …"
type textarea "x"
type textarea "// Online Java Compiler // Use this editor to write, compile and run your Java …"
type textarea "x"
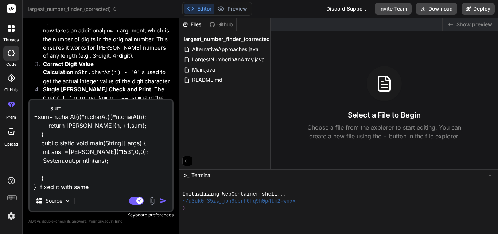
type textarea "// Online Java Compiler // Use this editor to write, compile and run your Java …"
type textarea "x"
type textarea "// Online Java Compiler // Use this editor to write, compile and run your Java …"
type textarea "x"
type textarea "// Online Java Compiler // Use this editor to write, compile and run your Java …"
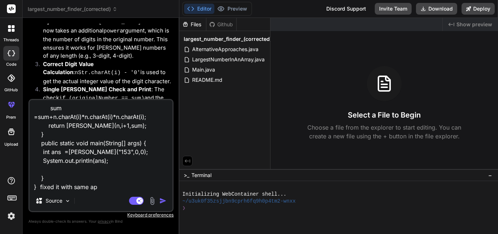
type textarea "x"
type textarea "// Online Java Compiler // Use this editor to write, compile and run your Java …"
type textarea "x"
type textarea "// Online Java Compiler // Use this editor to write, compile and run your Java …"
type textarea "x"
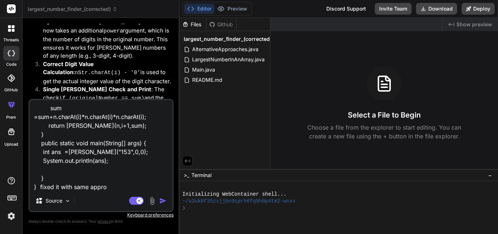
type textarea "// Online Java Compiler // Use this editor to write, compile and run your Java …"
type textarea "x"
type textarea "// Online Java Compiler // Use this editor to write, compile and run your Java …"
type textarea "x"
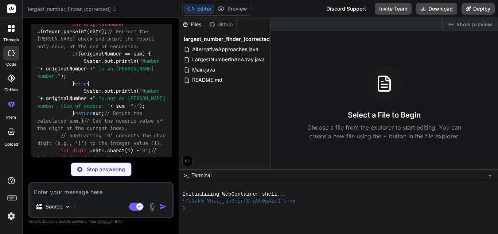
scroll to position [3280, 0]
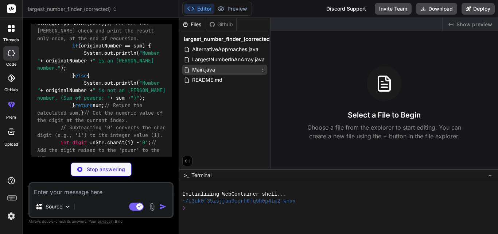
click at [203, 72] on span "Main.java" at bounding box center [204, 69] width 24 height 9
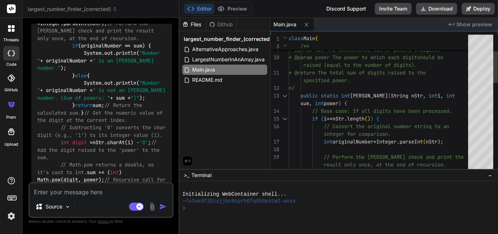
type textarea "x"
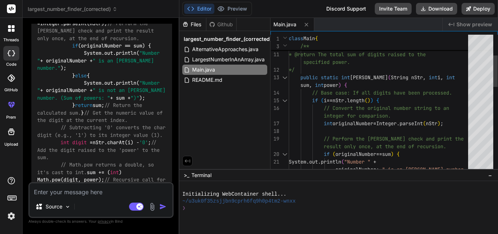
type textarea "if (i == nStr.length()) { // Convert the original number string to an integer f…"
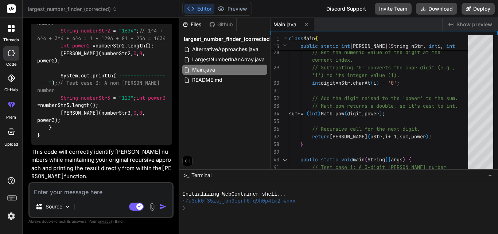
scroll to position [3652, 0]
click at [72, 191] on textarea at bounding box center [101, 189] width 143 height 13
type textarea "w"
type textarea "x"
type textarea "wi"
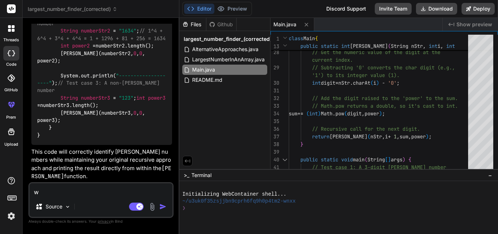
type textarea "x"
type textarea "wit"
type textarea "x"
type textarea "with"
type textarea "x"
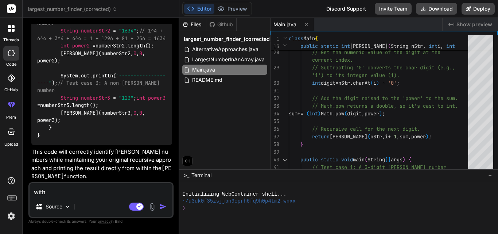
type textarea "witho"
type textarea "x"
type textarea "withou"
type textarea "x"
type textarea "without"
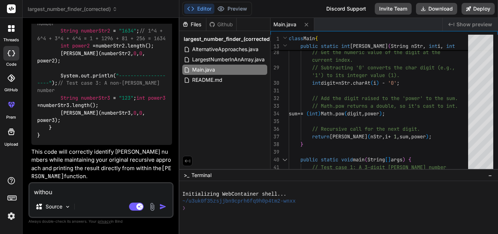
type textarea "x"
type textarea "without"
type textarea "x"
type textarea "without a"
type textarea "x"
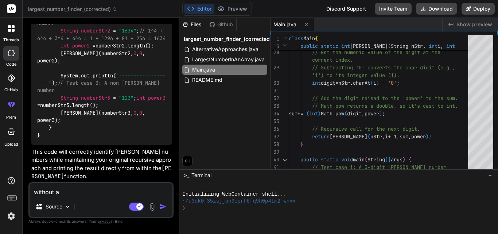
type textarea "without an"
type textarea "x"
type textarea "without any"
type textarea "x"
type textarea "without any"
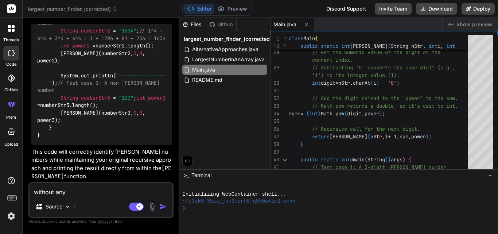
type textarea "x"
type textarea "without any p"
type textarea "x"
type textarea "without any po"
type textarea "x"
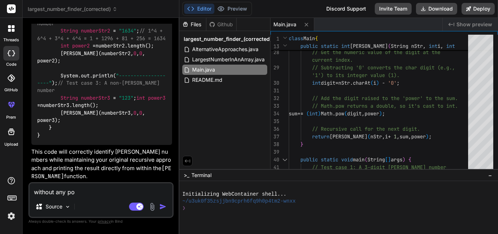
type textarea "without any pow"
type textarea "x"
type textarea "without any pow"
type textarea "x"
type textarea "without any pow m"
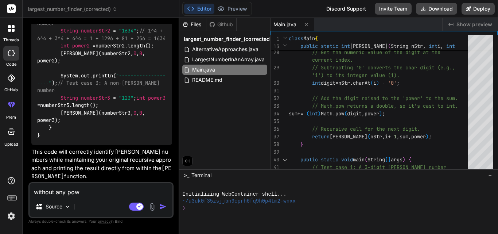
type textarea "x"
type textarea "without any pow me"
type textarea "x"
type textarea "without any pow met"
type textarea "x"
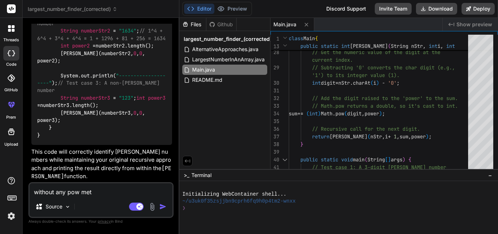
type textarea "without any pow meth"
type textarea "x"
type textarea "without any pow metho"
type textarea "x"
type textarea "without any pow method"
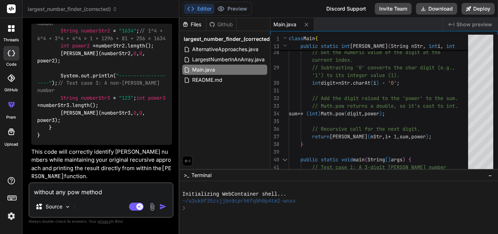
type textarea "x"
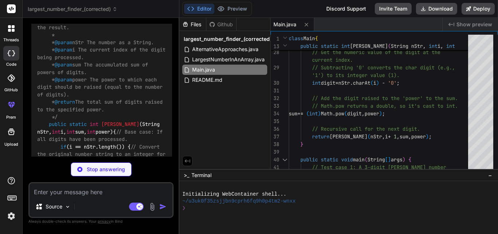
scroll to position [3983, 0]
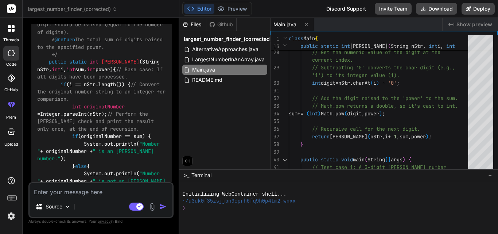
type textarea "x"
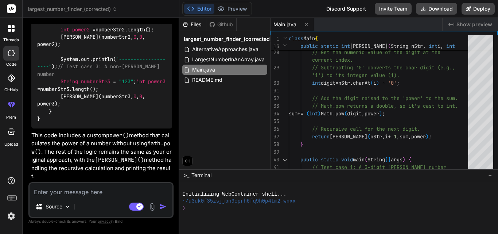
scroll to position [4677, 0]
click at [52, 193] on textarea at bounding box center [101, 189] width 143 height 13
type textarea "u"
type textarea "x"
type textarea "us"
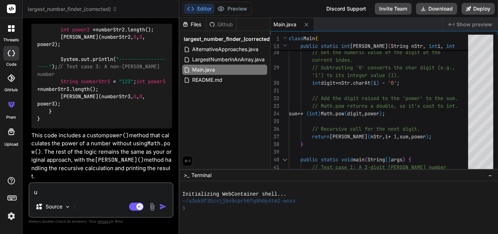
type textarea "x"
type textarea "use"
type textarea "x"
type textarea "use"
type textarea "x"
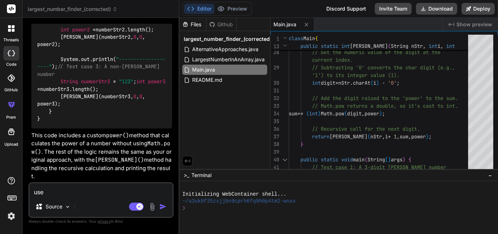
type textarea "use o"
type textarea "x"
type textarea "use on"
type textarea "x"
type textarea "use onl"
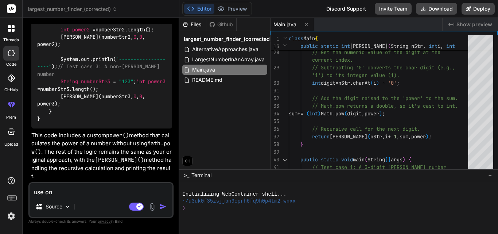
type textarea "x"
type textarea "use only"
type textarea "x"
type textarea "use only"
type textarea "x"
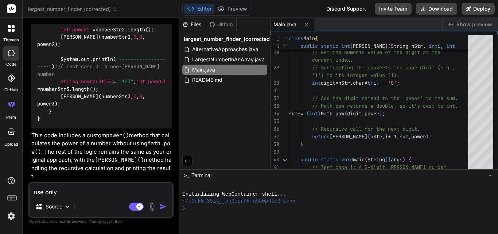
type textarea "use only m"
type textarea "x"
type textarea "use only my"
type textarea "x"
type textarea "use only my"
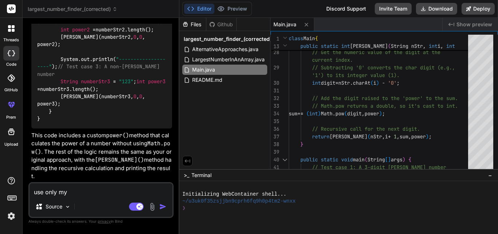
type textarea "x"
type textarea "use only my a"
type textarea "x"
type textarea "use only my ap"
type textarea "x"
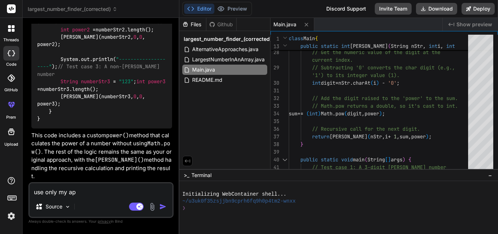
type textarea "use only my app"
type textarea "x"
type textarea "use only my appr"
type textarea "x"
type textarea "use only my appro"
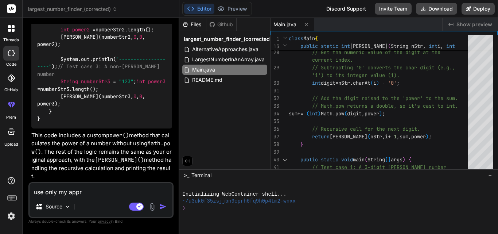
type textarea "x"
type textarea "use only my approc"
type textarea "x"
type textarea "use only my approch"
type textarea "x"
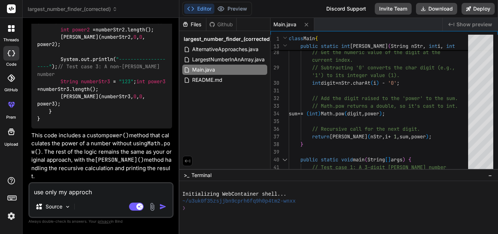
type textarea "use only my approch"
type textarea "x"
type textarea "use only my approch f"
type textarea "x"
type textarea "use only my approch fo"
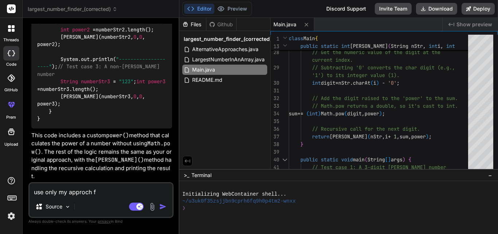
type textarea "x"
type textarea "use only my approch for"
type textarea "x"
type textarea "use only my approch for"
type textarea "x"
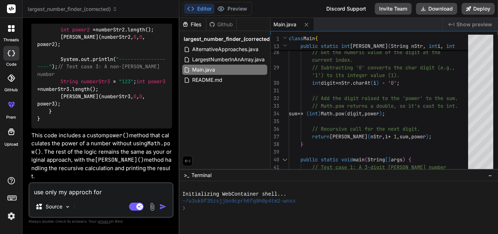
type textarea "use only my approch for m"
type textarea "x"
type textarea "use only my approch for ma"
type textarea "x"
type textarea "use only my approch for mak"
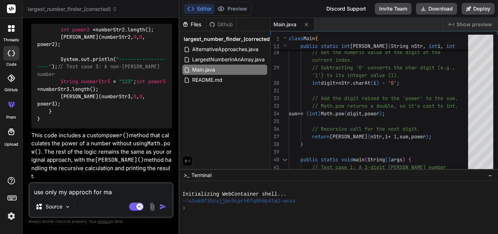
type textarea "x"
type textarea "use only my approch for make"
type textarea "x"
type textarea "use only my approch for make"
type textarea "x"
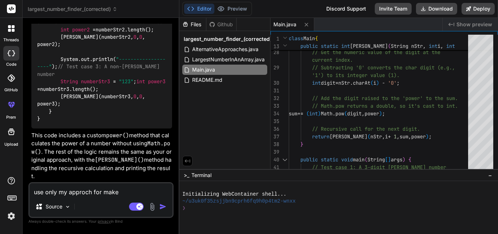
type textarea "use only my approch for make c"
type textarea "x"
type textarea "use only my approch for make cu"
type textarea "x"
type textarea "use only my approch for make cub"
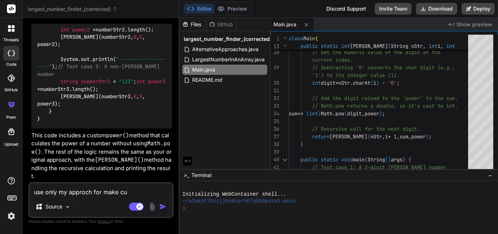
type textarea "x"
type textarea "use only my approch for make cube"
type textarea "x"
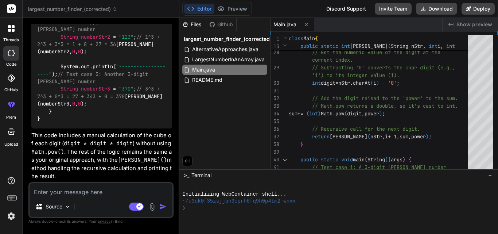
scroll to position [5231, 0]
type textarea "x"
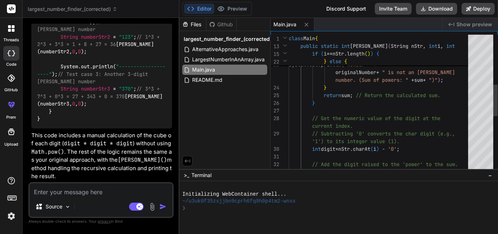
type textarea ""); } else { System.out.println("Number " + originalNumber + " is not an Armstr…"
click at [320, 103] on div "// Get the numeric value of the digit at the current index. // Subtracting '0' …" at bounding box center [381, 118] width 184 height 605
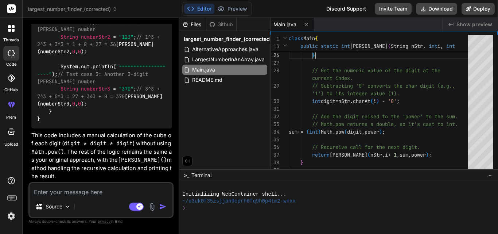
scroll to position [5268, 0]
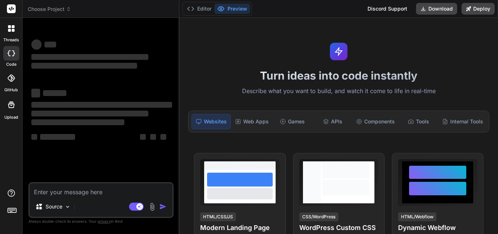
type textarea "x"
type textarea "class Main { public static int [PERSON_NAME](String n,int i, int sum){ if(i==n.…"
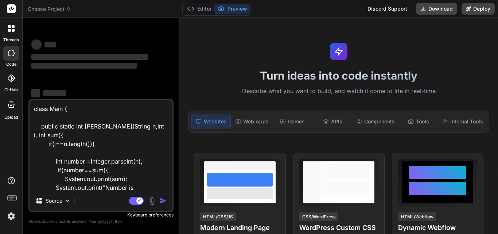
scroll to position [228, 0]
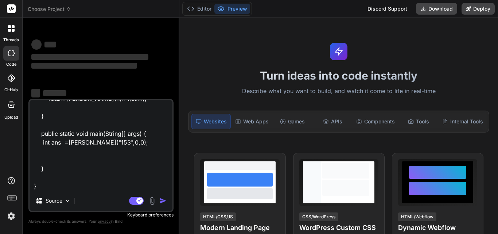
type textarea "x"
type textarea "class Main { public static int [PERSON_NAME](String n,int i, int sum){ if(i==n.…"
type textarea "x"
type textarea "class Main { public static int [PERSON_NAME](String n,int i, int sum){ if(i==n.…"
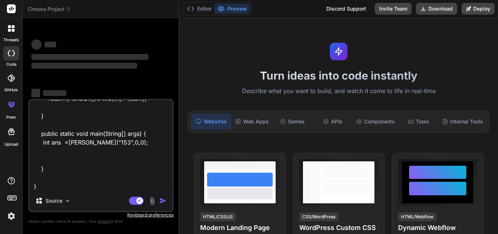
type textarea "x"
type textarea "class Main { public static int [PERSON_NAME](String n,int i, int sum){ if(i==n.…"
type textarea "x"
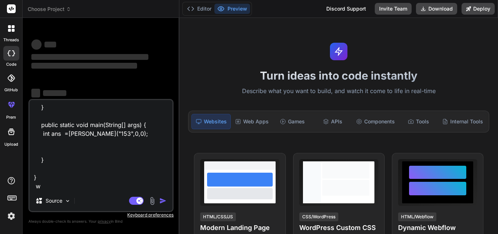
type textarea "class Main { public static int [PERSON_NAME](String n,int i, int sum){ if(i==n.…"
type textarea "x"
type textarea "class Main { public static int [PERSON_NAME](String n,int i, int sum){ if(i==n.…"
type textarea "x"
type textarea "class Main { public static int [PERSON_NAME](String n,int i, int sum){ if(i==n.…"
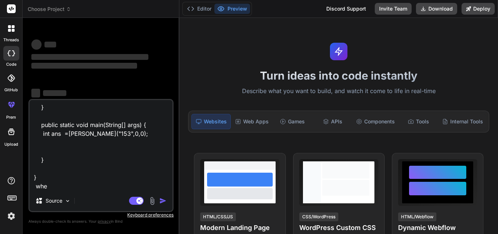
type textarea "x"
type textarea "class Main { public static int [PERSON_NAME](String n,int i, int sum){ if(i==n.…"
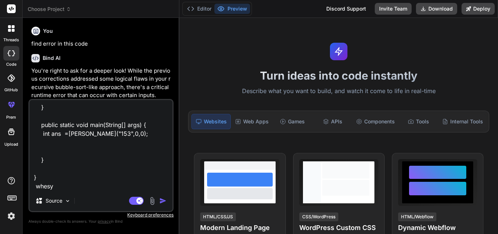
type textarea "x"
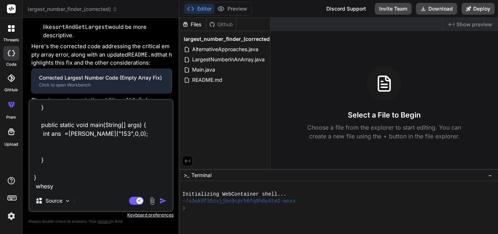
type textarea "class Main { public static int [PERSON_NAME](String n,int i, int sum){ if(i==n.…"
type textarea "x"
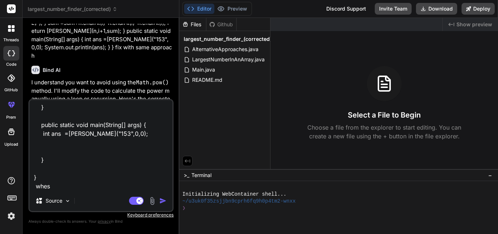
type textarea "class Main { public static int [PERSON_NAME](String n,int i, int sum){ if(i==n.…"
type textarea "x"
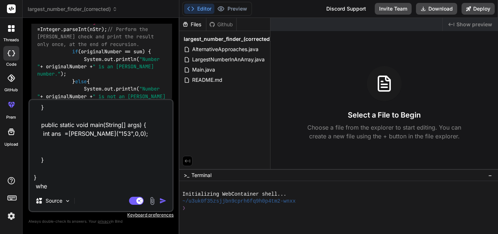
type textarea "class Main { public static int [PERSON_NAME](String n,int i, int sum){ if(i==n.…"
type textarea "x"
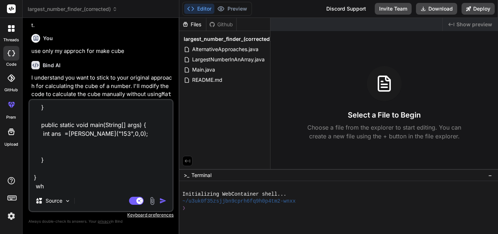
scroll to position [2653, 0]
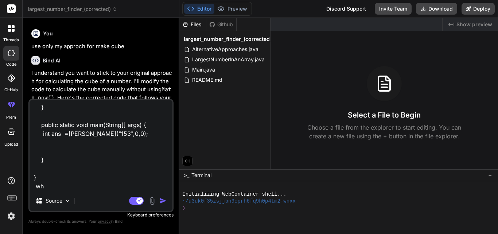
type textarea "class Main { public static int [PERSON_NAME](String n,int i, int sum){ if(i==n.…"
type textarea "x"
type textarea "class Main { public static int [PERSON_NAME](String n,int i, int sum){ if(i==n.…"
type textarea "x"
type textarea "class Main { public static int [PERSON_NAME](String n,int i, int sum){ if(i==n.…"
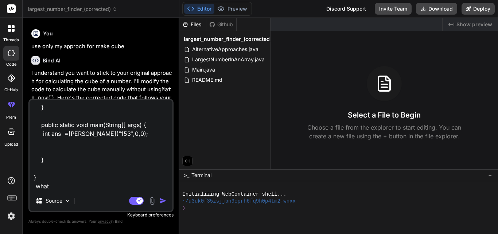
type textarea "x"
type textarea "class Main { public static int [PERSON_NAME](String n,int i, int sum){ if(i==n.…"
type textarea "x"
type textarea "class Main { public static int [PERSON_NAME](String n,int i, int sum){ if(i==n.…"
type textarea "x"
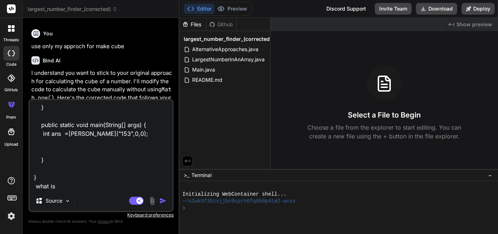
type textarea "class Main { public static int [PERSON_NAME](String n,int i, int sum){ if(i==n.…"
type textarea "x"
type textarea "class Main { public static int [PERSON_NAME](String n,int i, int sum){ if(i==n.…"
type textarea "x"
type textarea "class Main { public static int [PERSON_NAME](String n,int i, int sum){ if(i==n.…"
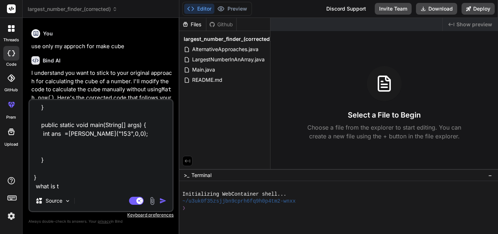
type textarea "x"
type textarea "class Main { public static int [PERSON_NAME](String n,int i, int sum){ if(i==n.…"
type textarea "x"
type textarea "class Main { public static int [PERSON_NAME](String n,int i, int sum){ if(i==n.…"
type textarea "x"
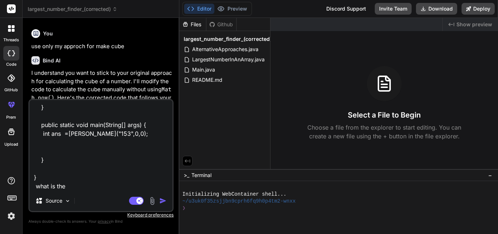
click at [200, 221] on div at bounding box center [335, 222] width 306 height 7
click at [138, 229] on div "You find error in this code Bind AI You're right to ask for a deeper look! Whil…" at bounding box center [100, 129] width 145 height 210
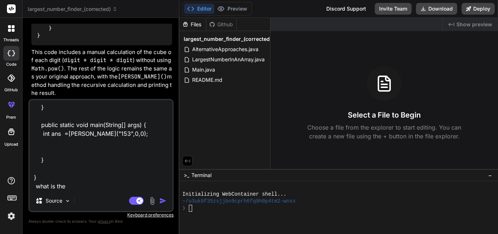
scroll to position [3582, 0]
click at [82, 185] on textarea "class Main { public static int [PERSON_NAME](String n,int i, int sum){ if(i==n.…" at bounding box center [101, 145] width 143 height 90
type textarea "class Main { public static int [PERSON_NAME](String n,int i, int sum){ if(i==n.…"
type textarea "x"
type textarea "class Main { public static int [PERSON_NAME](String n,int i, int sum){ if(i==n.…"
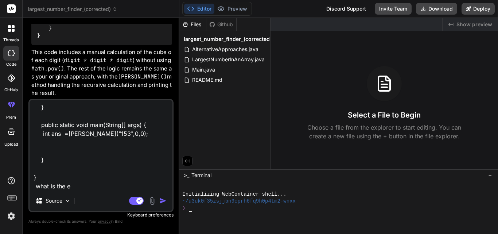
type textarea "x"
type textarea "class Main { public static int [PERSON_NAME](String n,int i, int sum){ if(i==n.…"
type textarea "x"
type textarea "class Main { public static int [PERSON_NAME](String n,int i, int sum){ if(i==n.…"
type textarea "x"
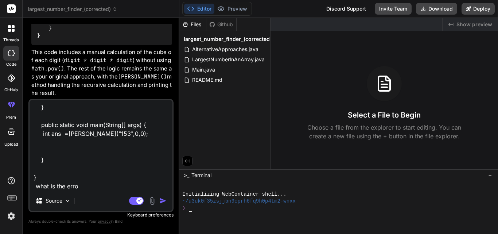
type textarea "class Main { public static int [PERSON_NAME](String n,int i, int sum){ if(i==n.…"
type textarea "x"
type textarea "class Main { public static int [PERSON_NAME](String n,int i, int sum){ if(i==n.…"
type textarea "x"
type textarea "class Main { public static int [PERSON_NAME](String n,int i, int sum){ if(i==n.…"
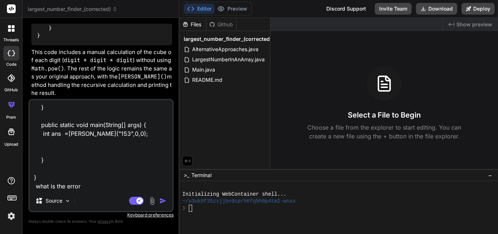
type textarea "x"
type textarea "class Main { public static int [PERSON_NAME](String n,int i, int sum){ if(i==n.…"
type textarea "x"
type textarea "class Main { public static int [PERSON_NAME](String n,int i, int sum){ if(i==n.…"
type textarea "x"
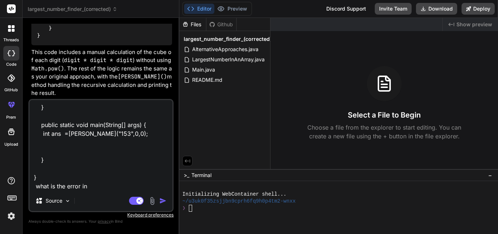
type textarea "class Main { public static int [PERSON_NAME](String n,int i, int sum){ if(i==n.…"
type textarea "x"
type textarea "class Main { public static int [PERSON_NAME](String n,int i, int sum){ if(i==n.…"
type textarea "x"
type textarea "class Main { public static int [PERSON_NAME](String n,int i, int sum){ if(i==n.…"
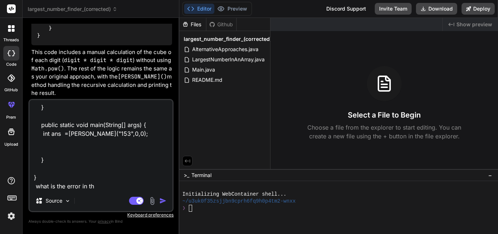
type textarea "x"
type textarea "class Main { public static int [PERSON_NAME](String n,int i, int sum){ if(i==n.…"
type textarea "x"
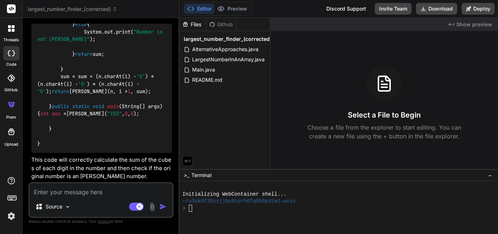
scroll to position [3677, 0]
type textarea "x"
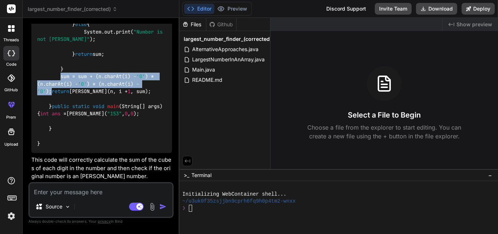
drag, startPoint x: 162, startPoint y: 124, endPoint x: 59, endPoint y: 118, distance: 103.4
click at [59, 118] on div "class Main { public static int [PERSON_NAME] (String n, int i, int sum) { if (i…" at bounding box center [101, 54] width 141 height 198
copy code "sum = sum + (n.charAt(i) - '0' ) * (n.charAt(i) - '0' ) * (n.charAt(i) - '0' );"
